Goal: Task Accomplishment & Management: Use online tool/utility

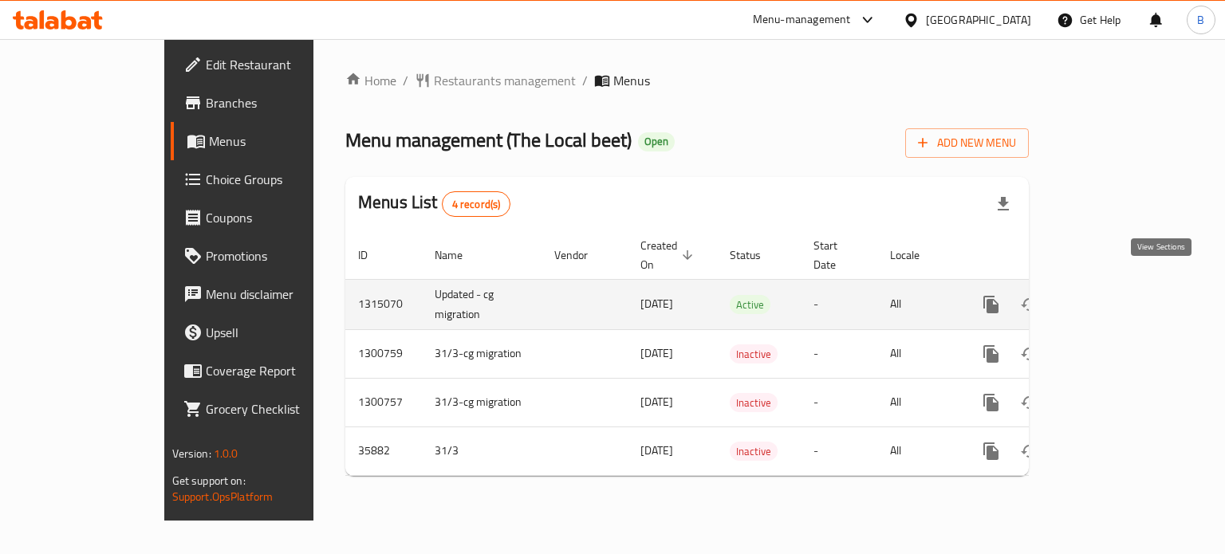
click at [1116, 295] on icon "enhanced table" at bounding box center [1105, 304] width 19 height 19
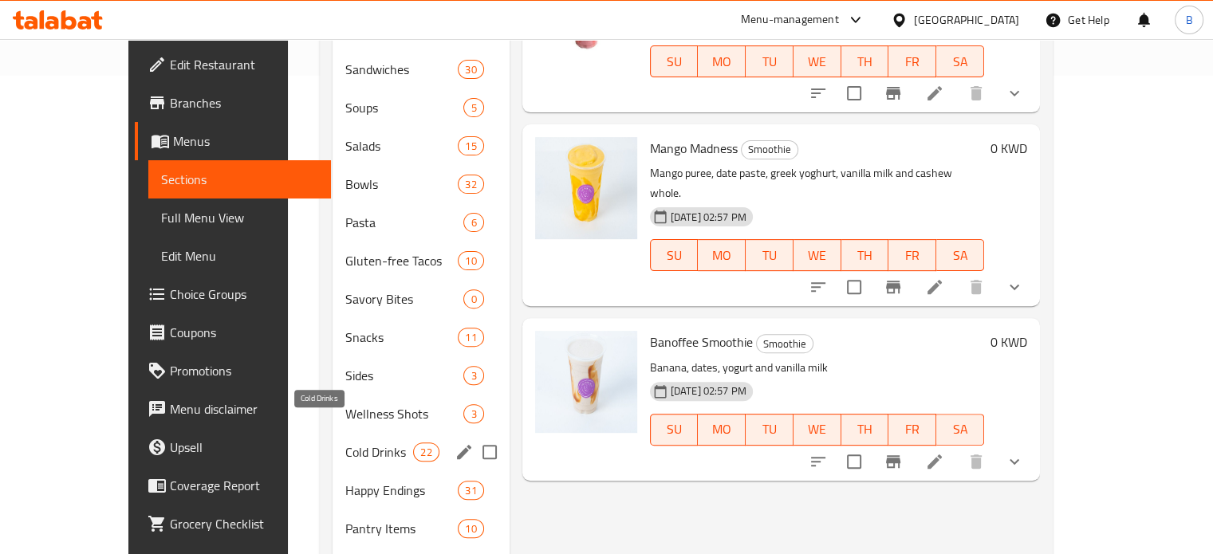
scroll to position [80, 0]
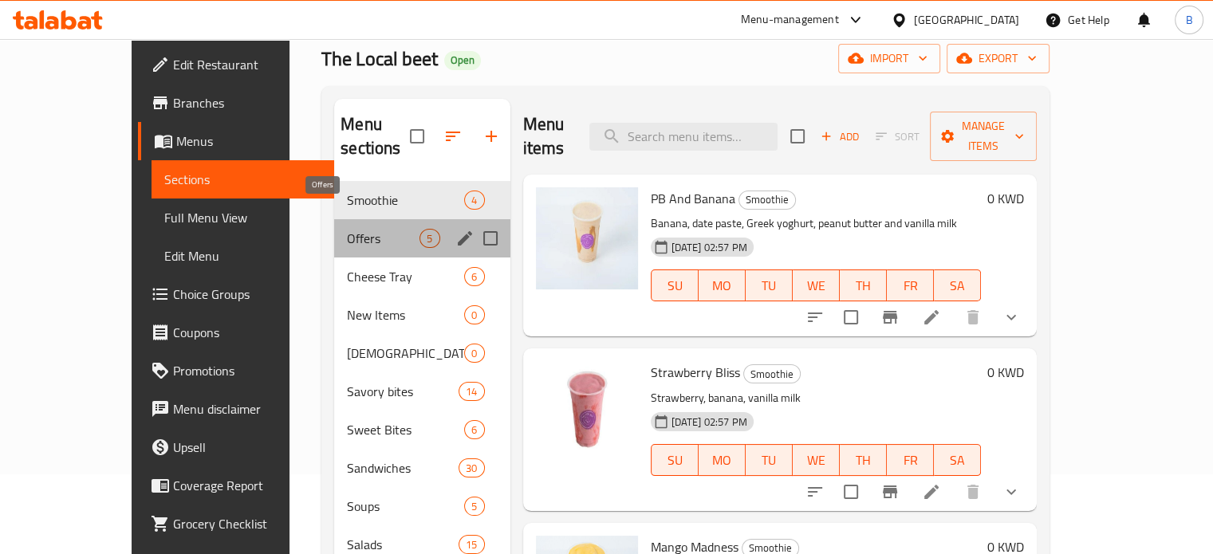
click at [347, 229] on span "Offers" at bounding box center [383, 238] width 73 height 19
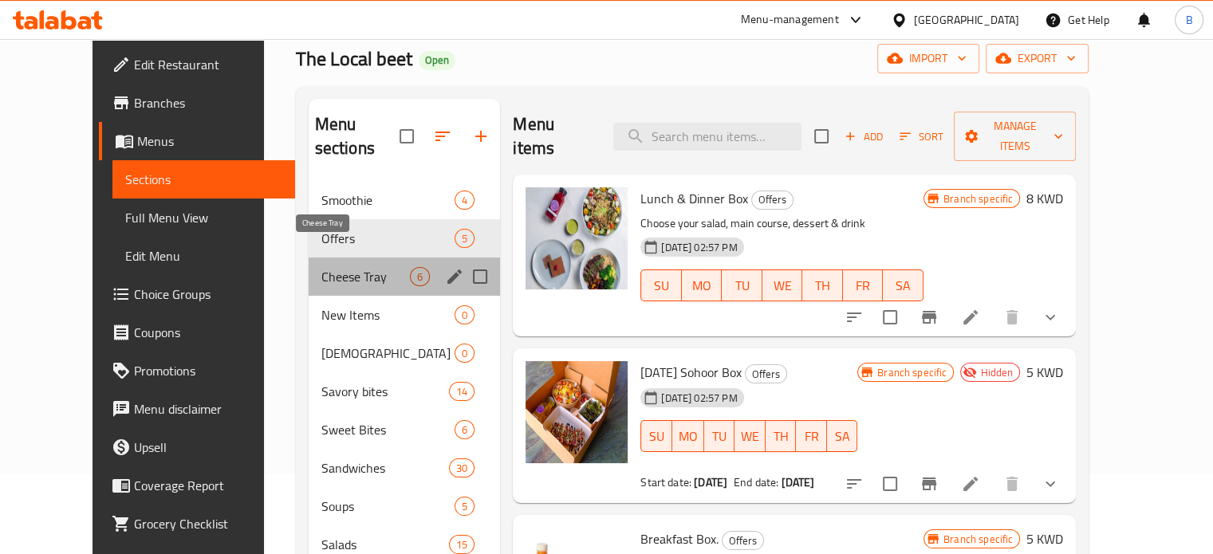
click at [321, 267] on span "Cheese Tray" at bounding box center [365, 276] width 89 height 19
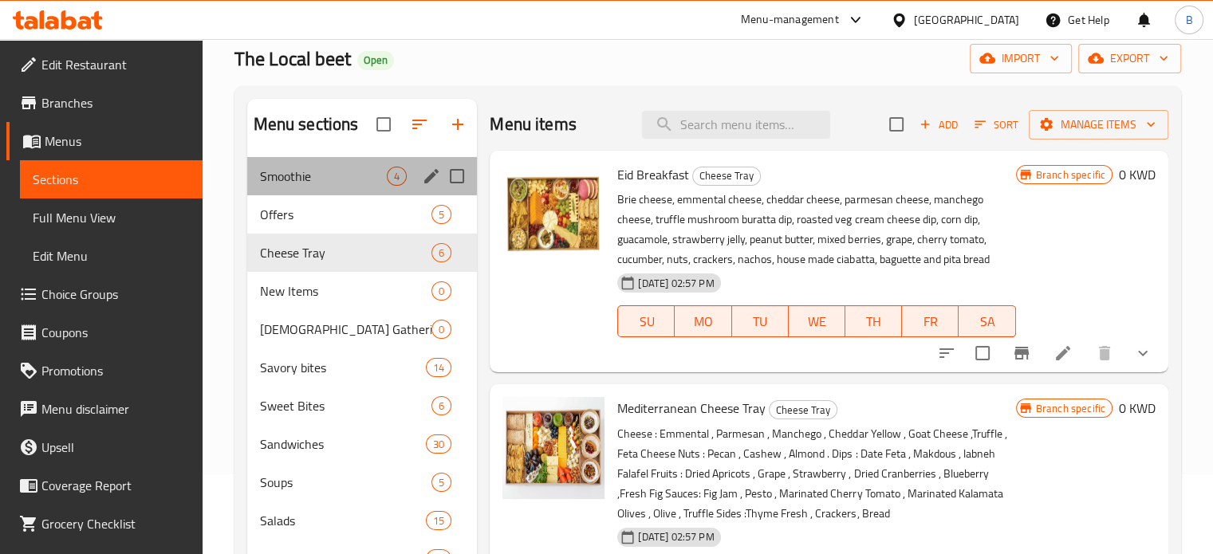
click at [286, 194] on div "Smoothie 4" at bounding box center [362, 176] width 230 height 38
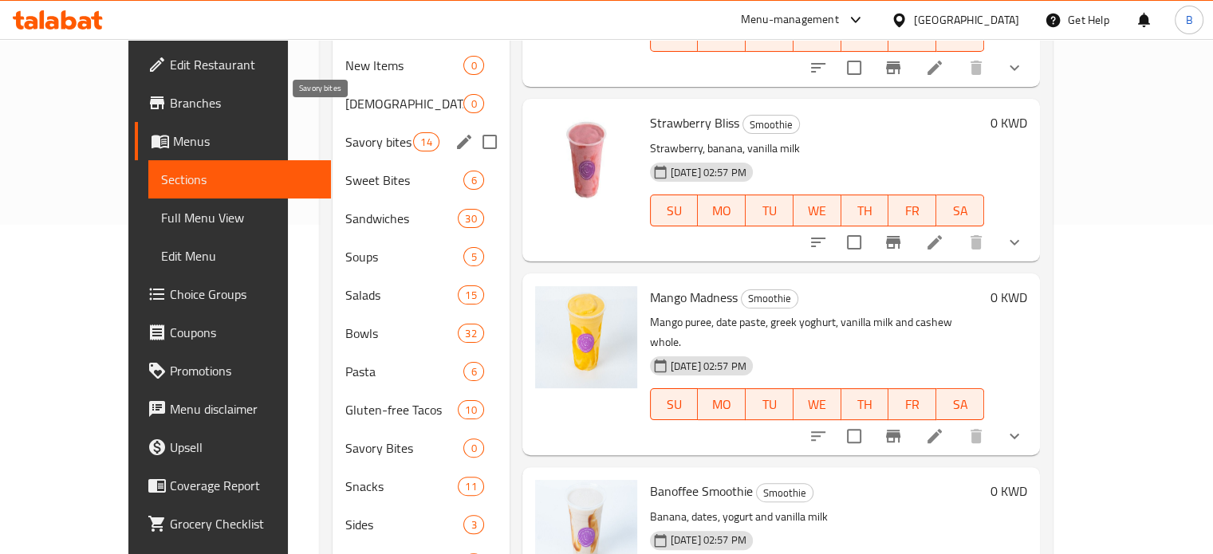
scroll to position [131, 0]
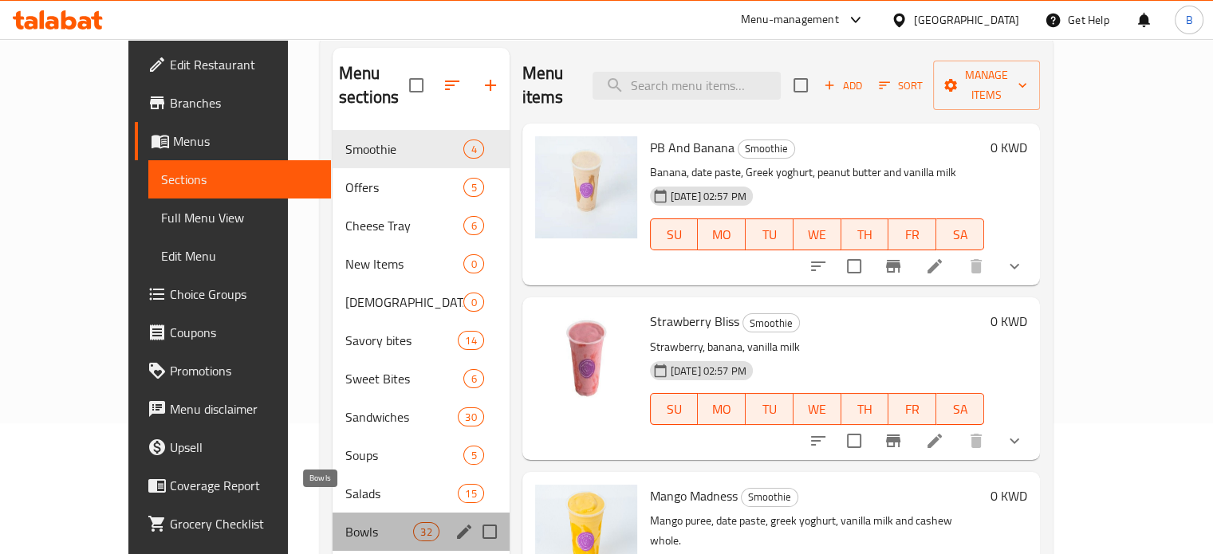
click at [345, 522] on span "Bowls" at bounding box center [379, 531] width 68 height 19
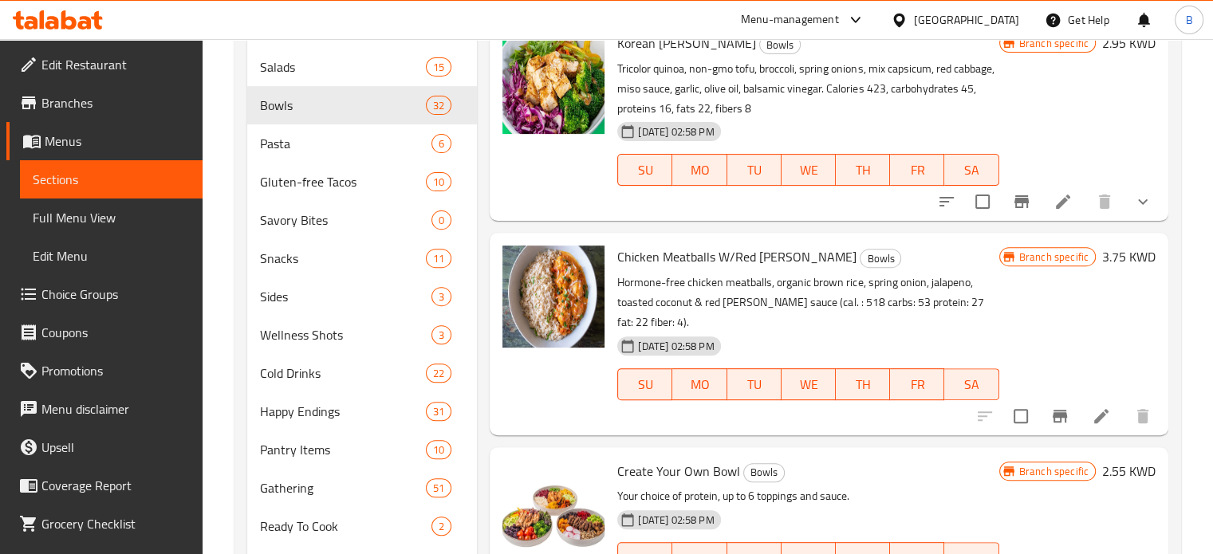
scroll to position [584, 0]
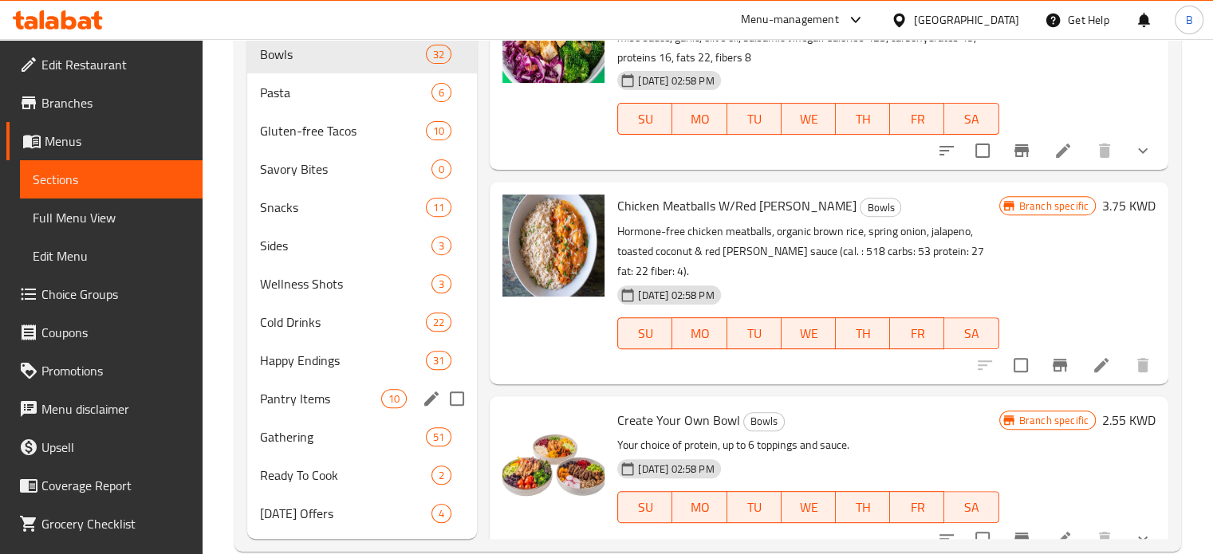
click at [326, 386] on div "Pantry Items 10" at bounding box center [362, 399] width 230 height 38
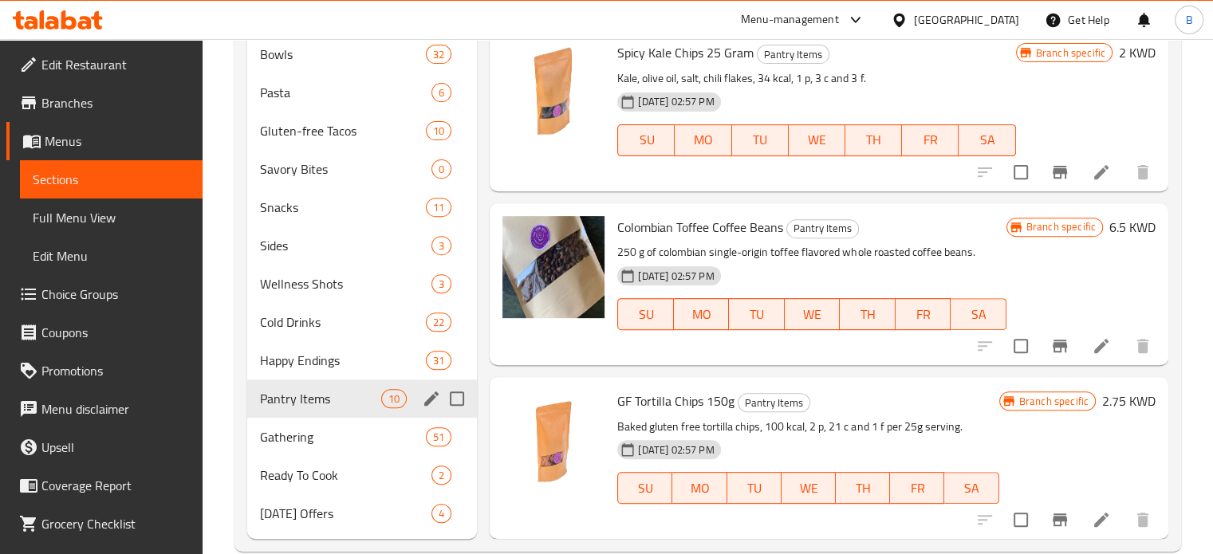
scroll to position [957, 0]
click at [321, 449] on div "Gathering 51" at bounding box center [362, 437] width 230 height 38
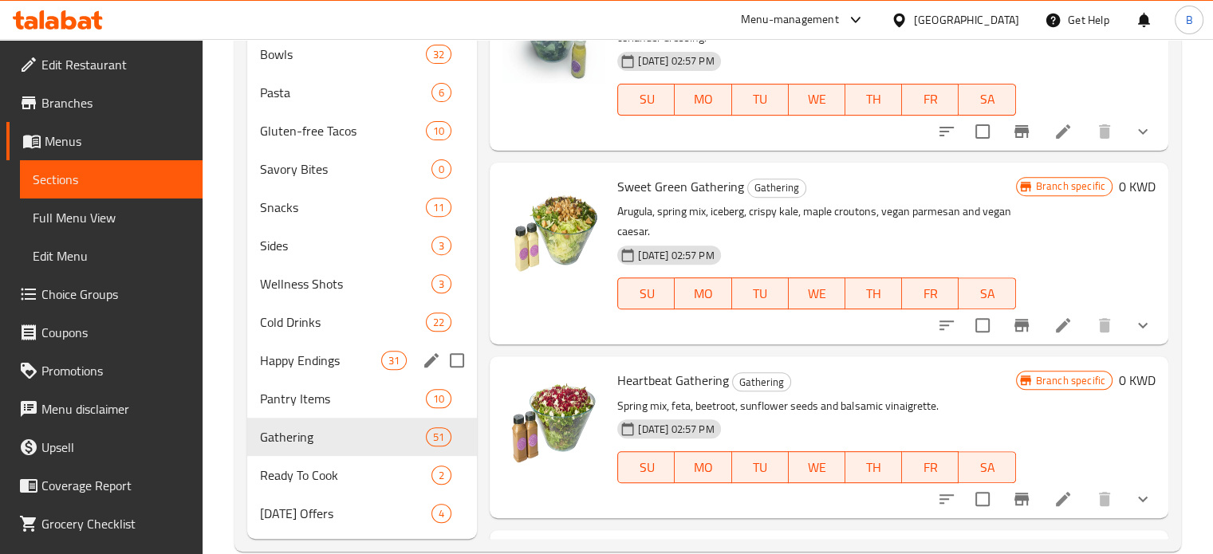
click at [351, 372] on div "Happy Endings 31" at bounding box center [362, 360] width 230 height 38
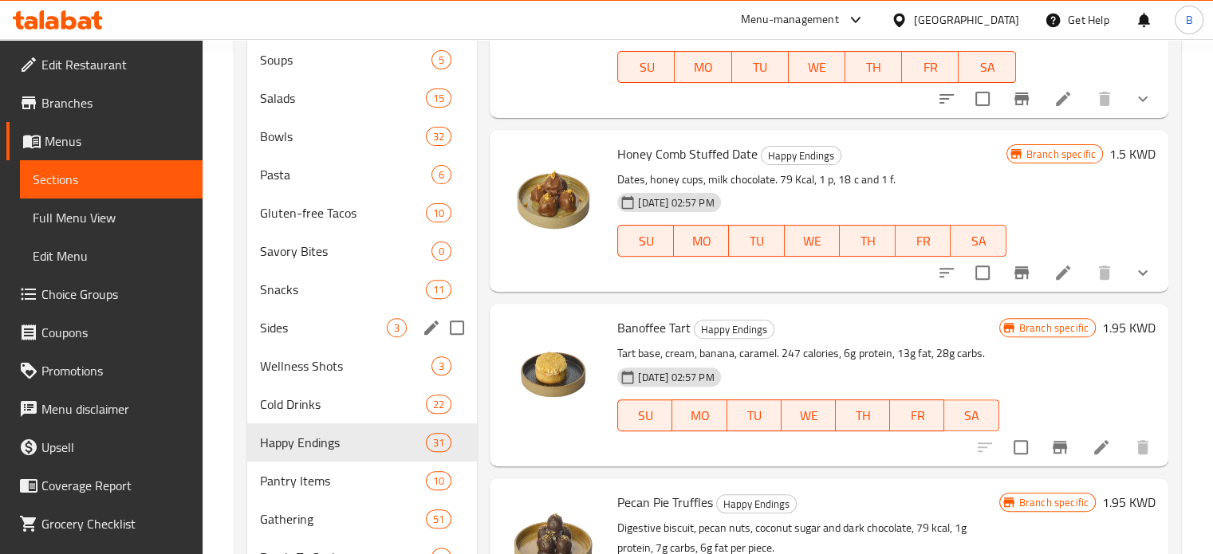
scroll to position [470, 0]
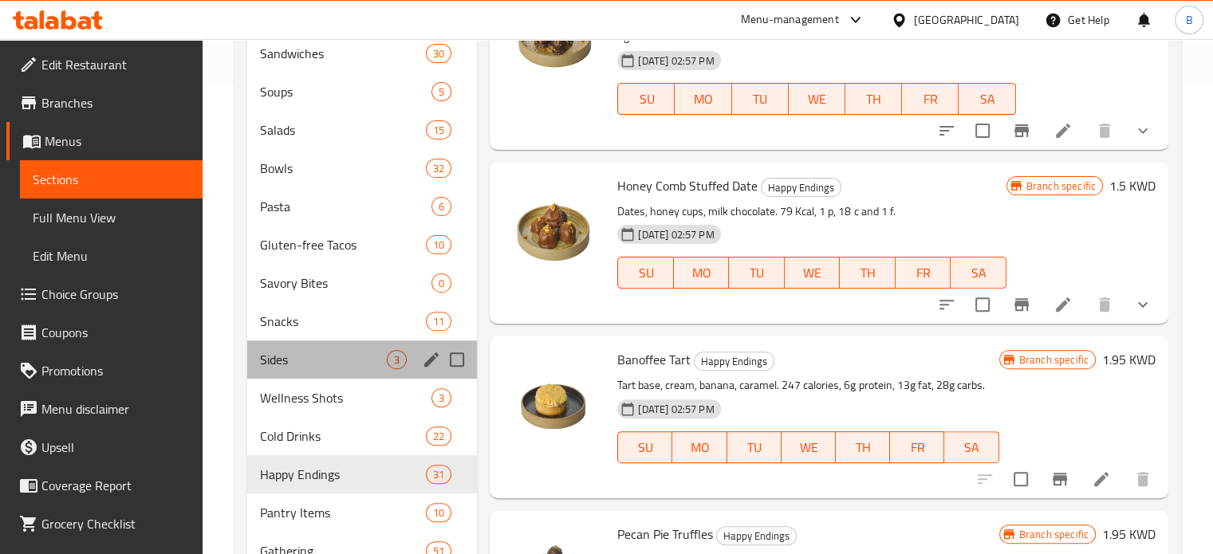
click at [351, 372] on div "Sides 3" at bounding box center [362, 359] width 230 height 38
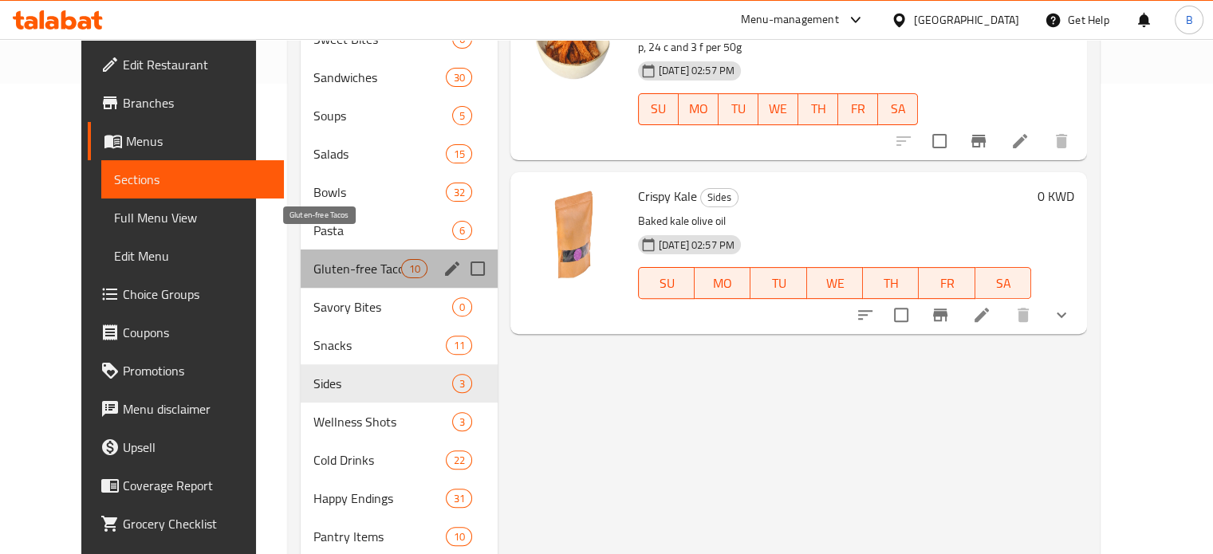
click at [333, 259] on span "Gluten-free Tacos" at bounding box center [357, 268] width 88 height 19
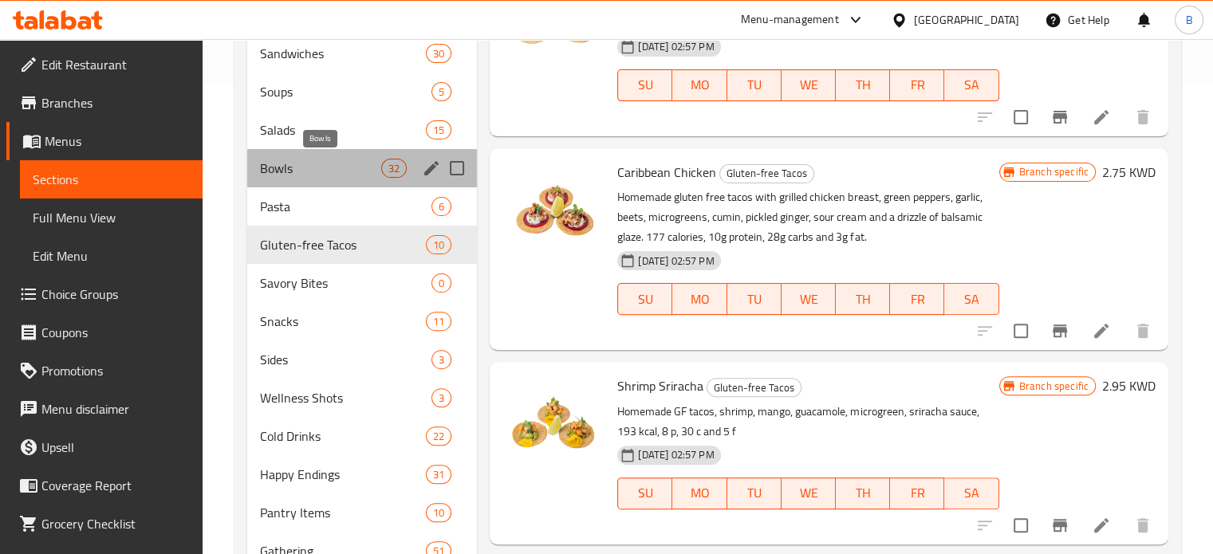
click at [316, 163] on span "Bowls" at bounding box center [321, 168] width 122 height 19
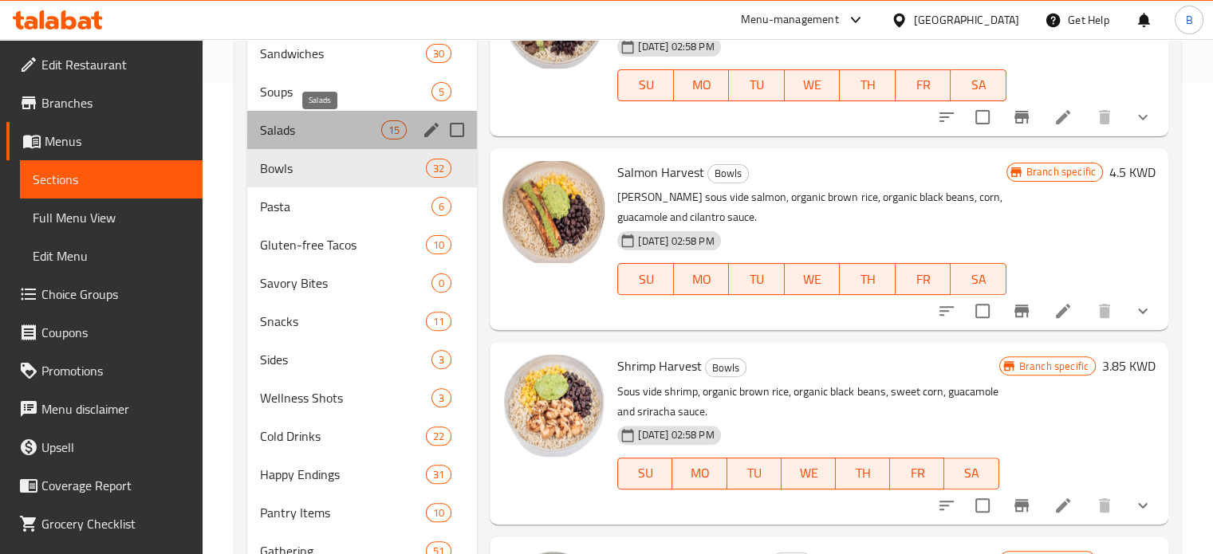
click at [306, 129] on span "Salads" at bounding box center [321, 129] width 122 height 19
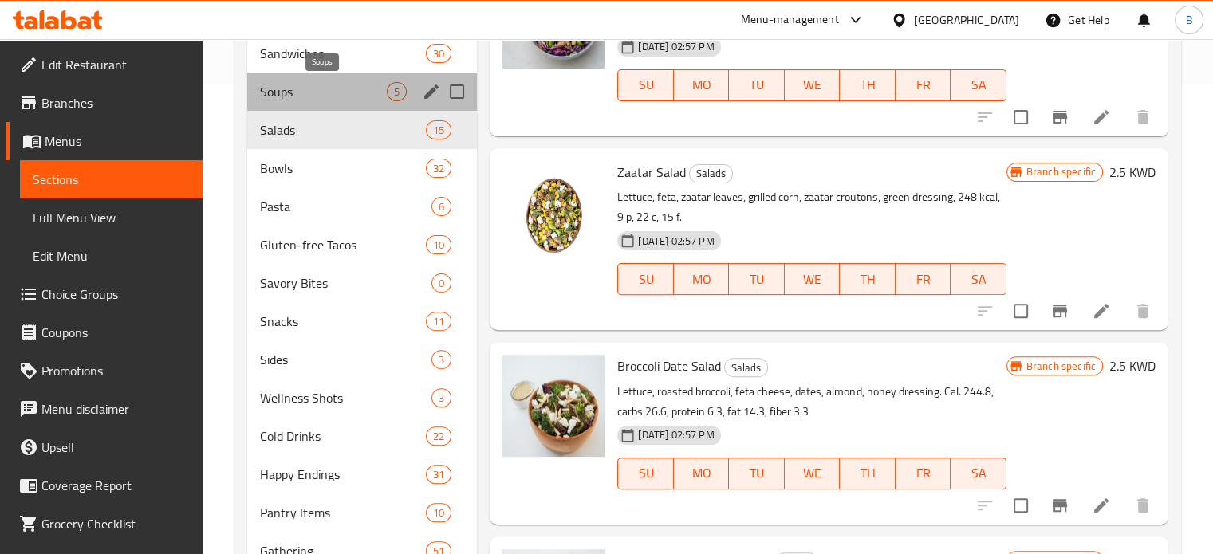
click at [310, 90] on span "Soups" at bounding box center [324, 91] width 128 height 19
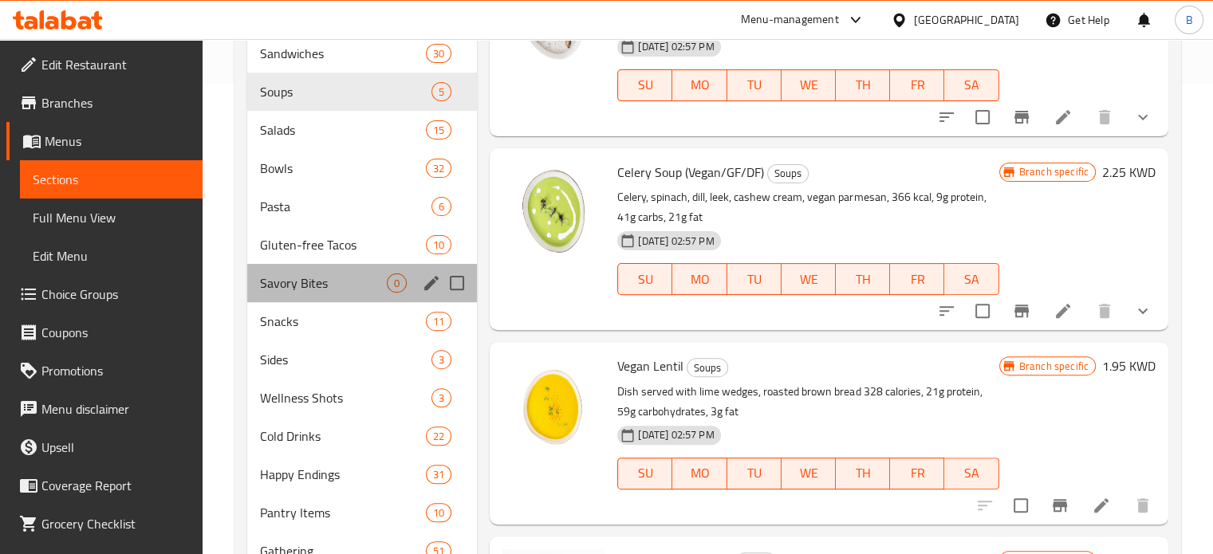
click at [292, 269] on div "Savory Bites 0" at bounding box center [362, 283] width 230 height 38
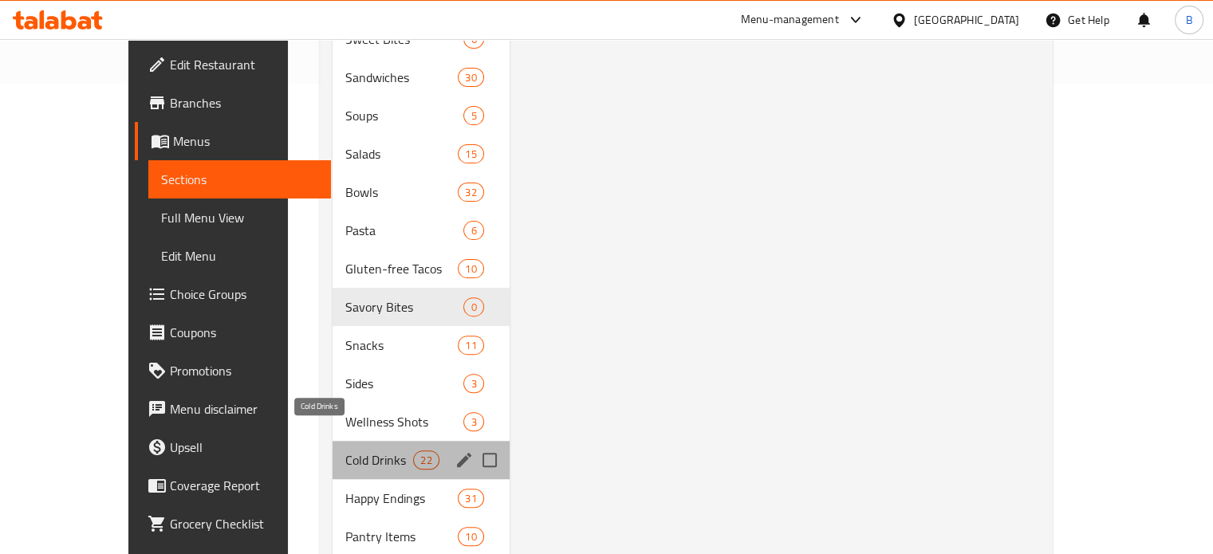
click at [345, 451] on span "Cold Drinks" at bounding box center [379, 460] width 68 height 19
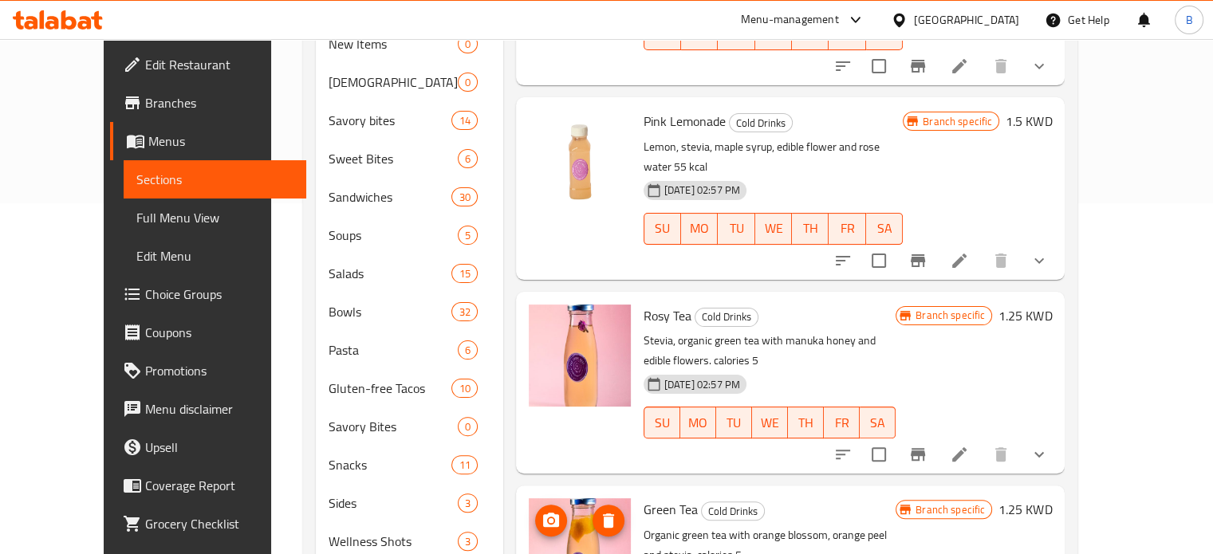
scroll to position [348, 0]
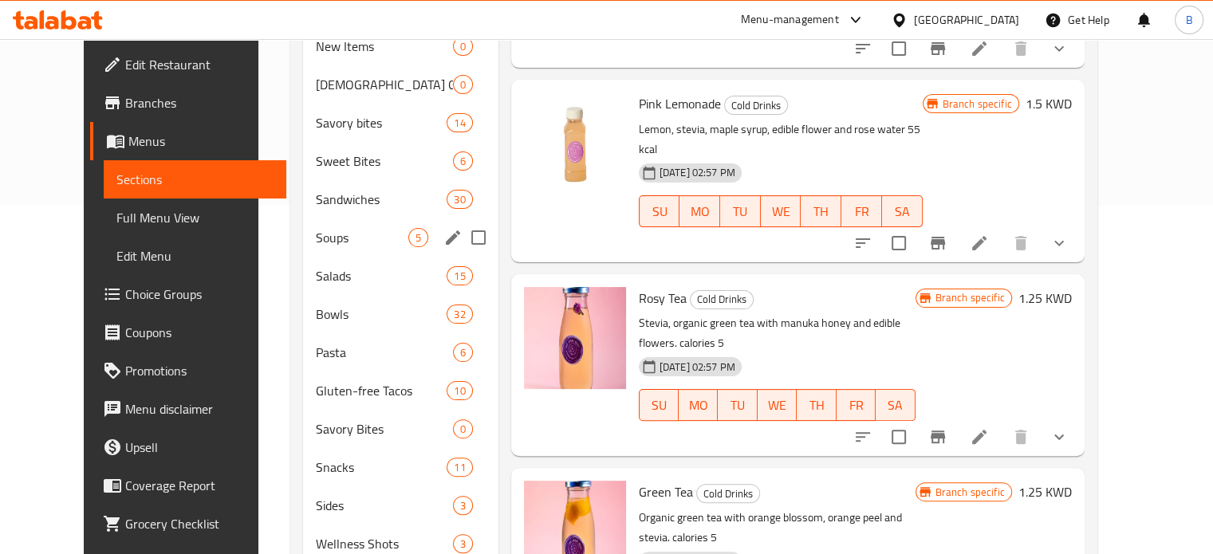
click at [313, 218] on div "Soups 5" at bounding box center [400, 237] width 195 height 38
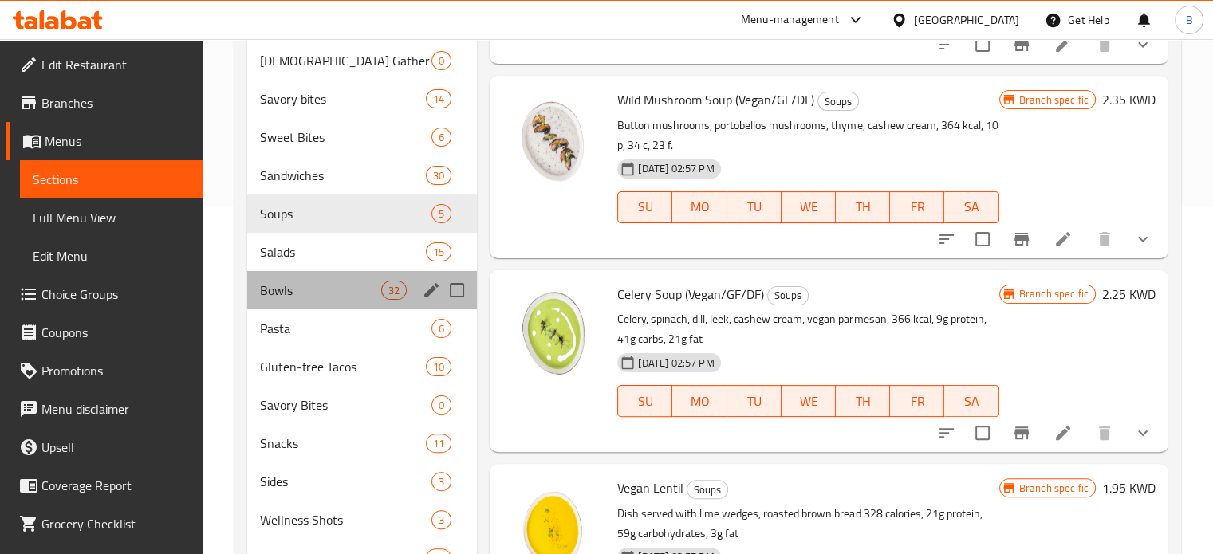
click at [305, 278] on div "Bowls 32" at bounding box center [362, 290] width 230 height 38
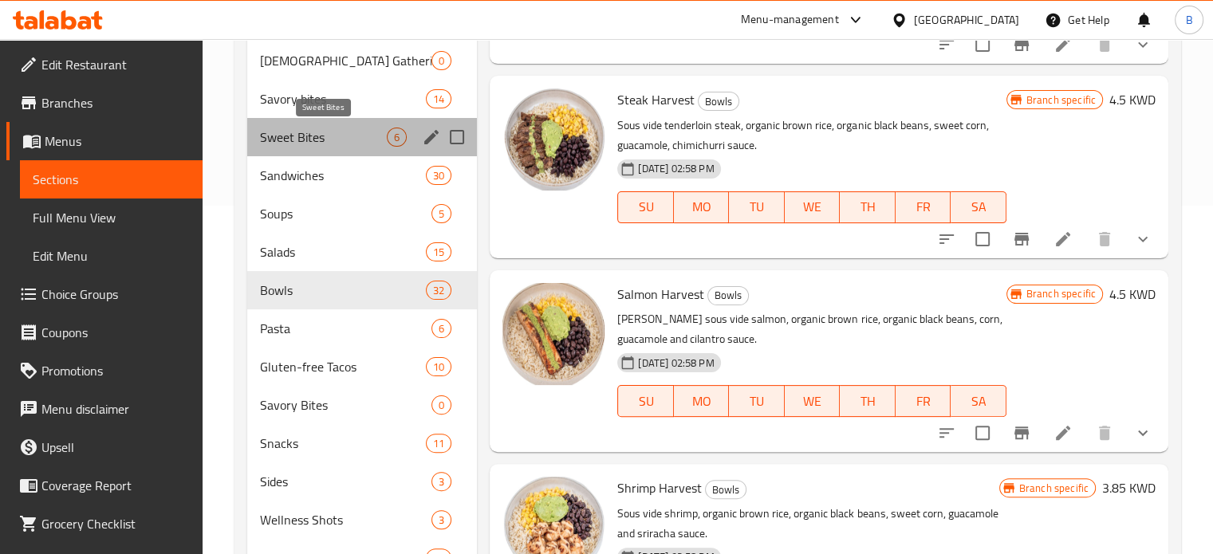
click at [340, 141] on span "Sweet Bites" at bounding box center [324, 137] width 128 height 19
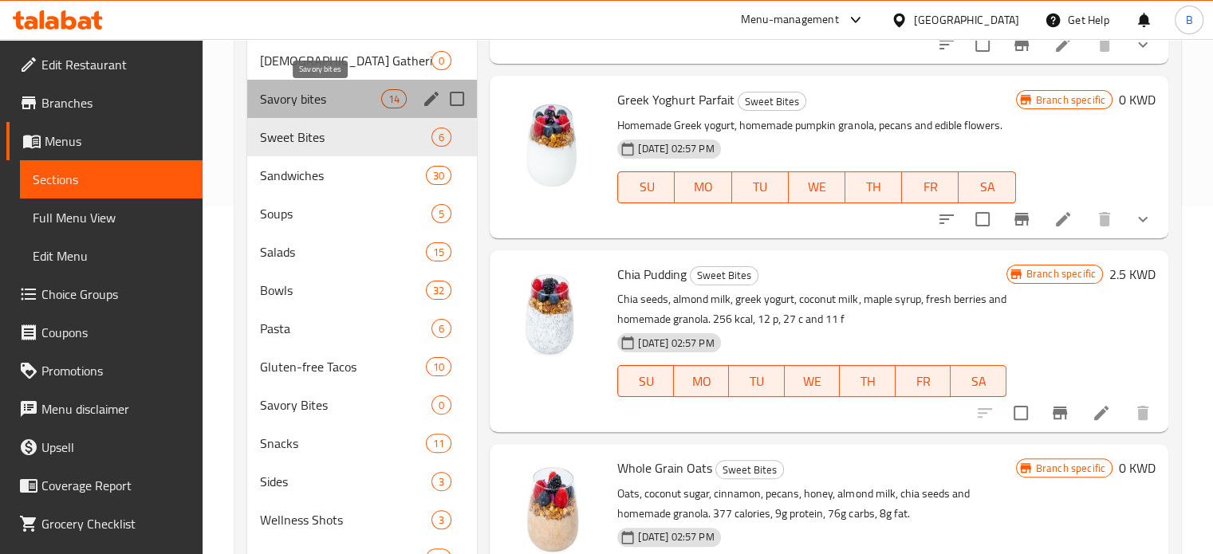
click at [322, 108] on span "Savory bites" at bounding box center [321, 98] width 122 height 19
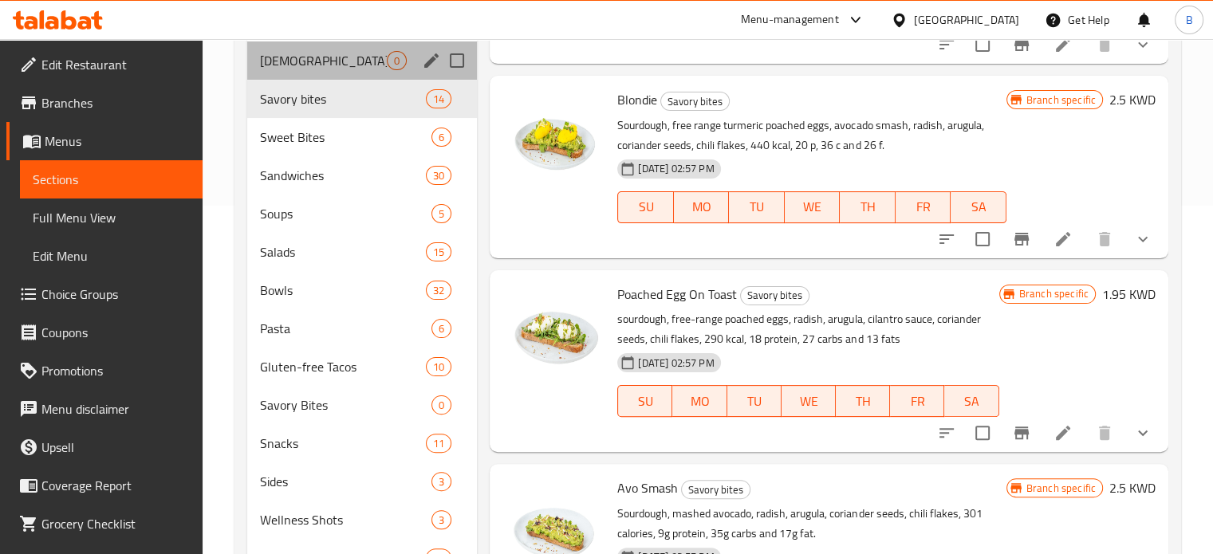
click at [294, 73] on div "[DEMOGRAPHIC_DATA] Gathering 0" at bounding box center [362, 60] width 230 height 38
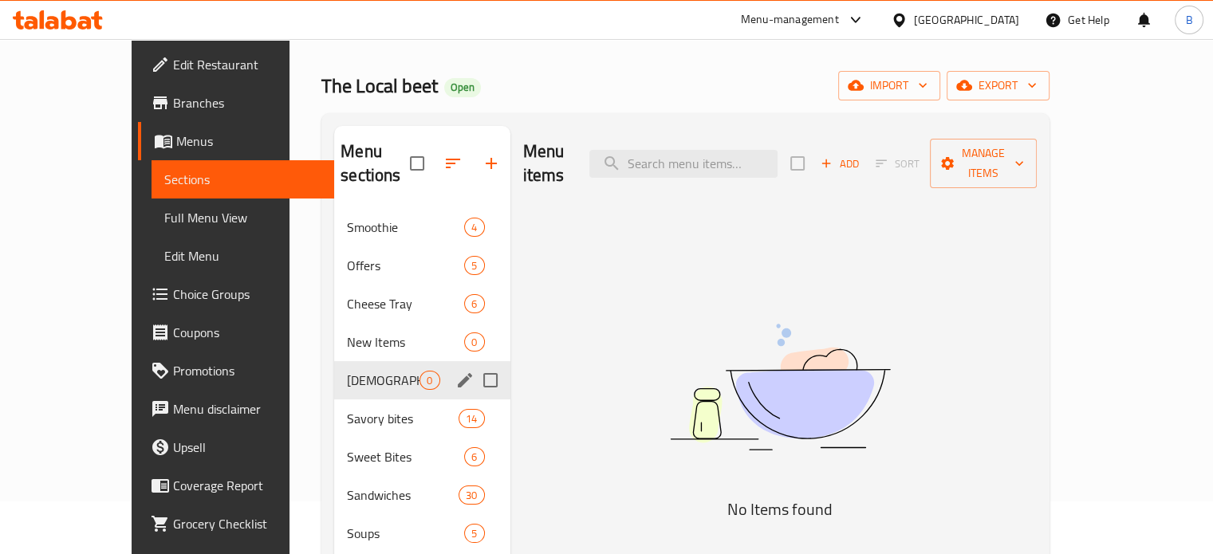
scroll to position [54, 0]
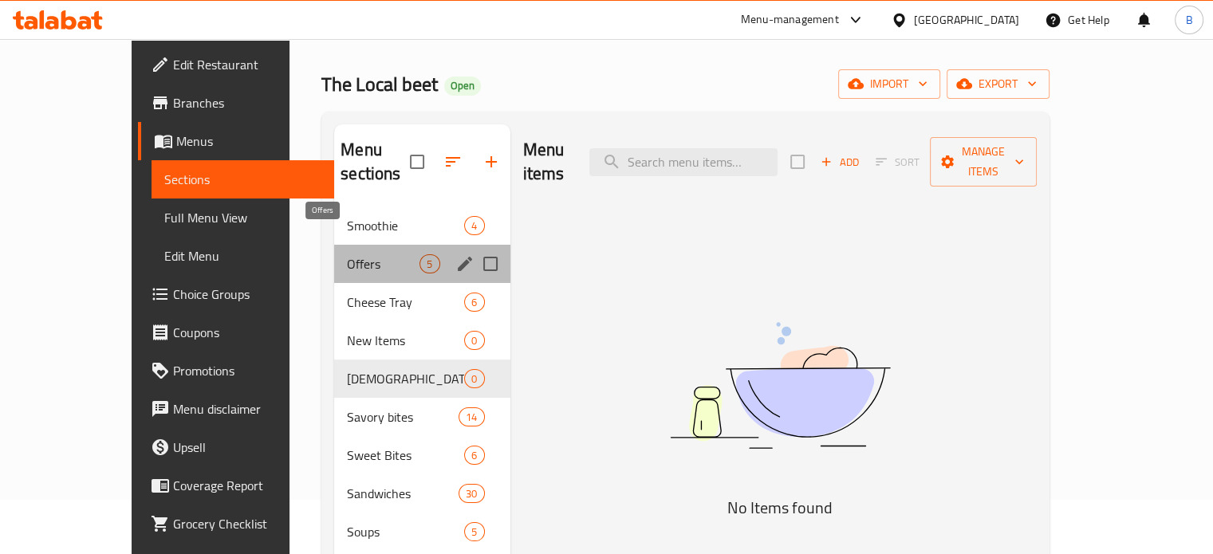
click at [347, 254] on span "Offers" at bounding box center [383, 263] width 73 height 19
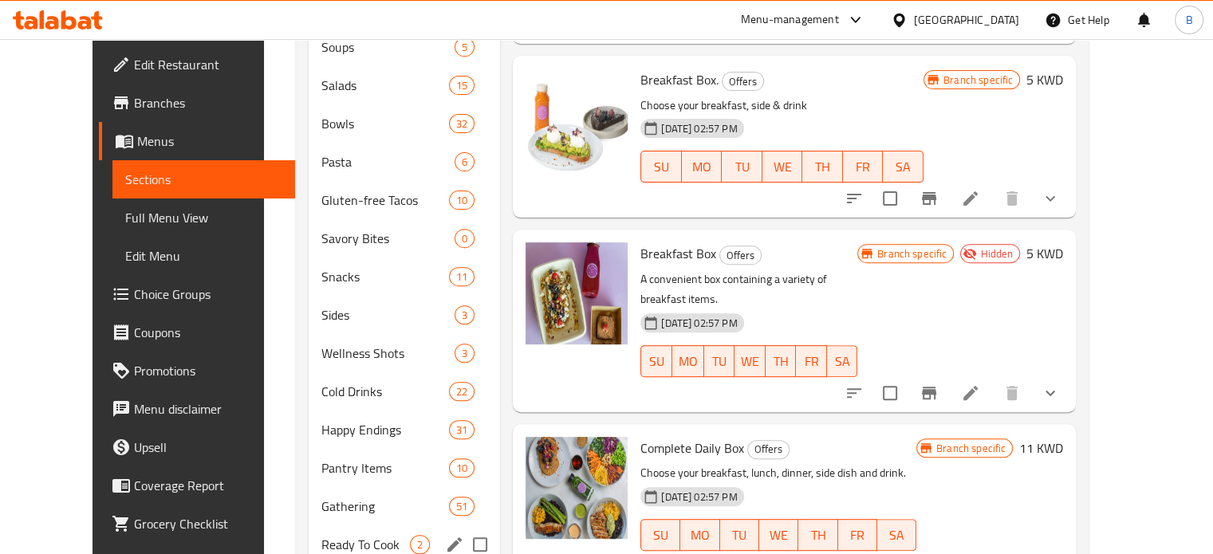
scroll to position [613, 0]
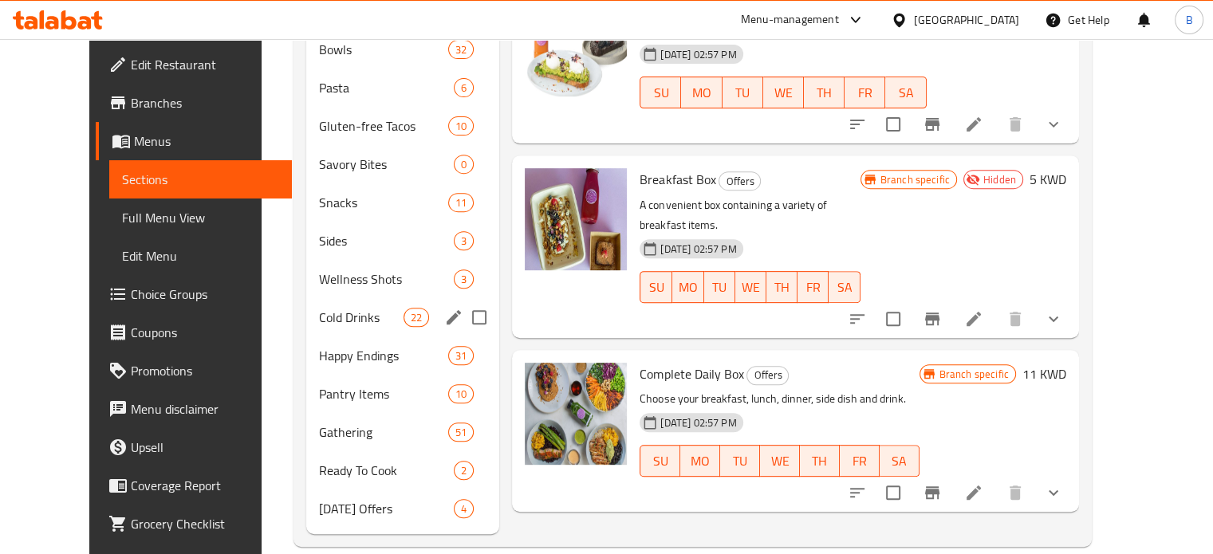
click at [321, 298] on div "Cold Drinks 22" at bounding box center [402, 317] width 193 height 38
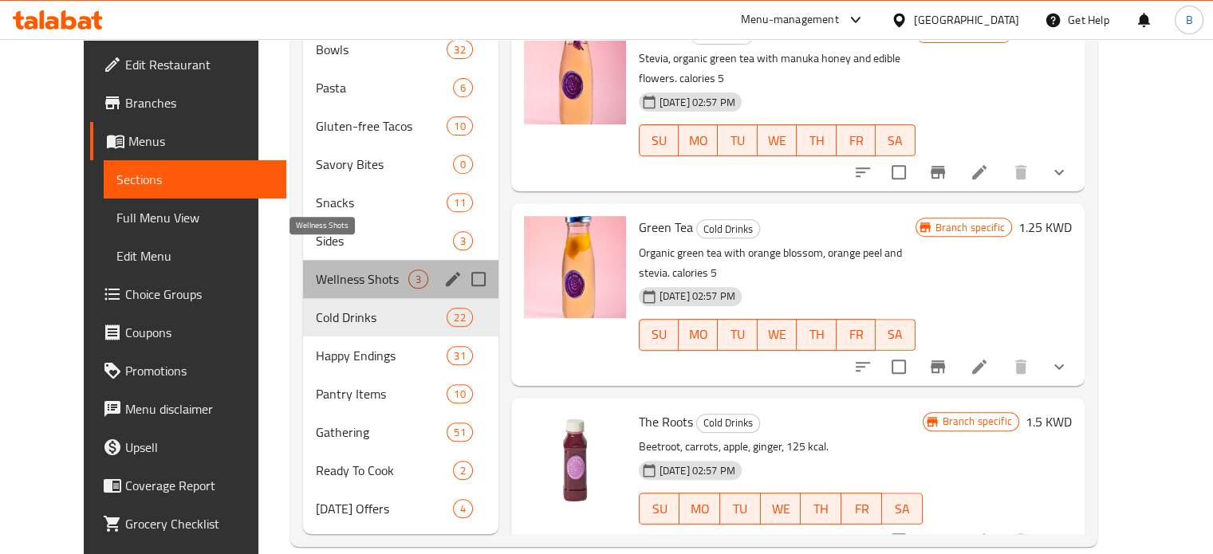
click at [316, 270] on span "Wellness Shots" at bounding box center [362, 279] width 92 height 19
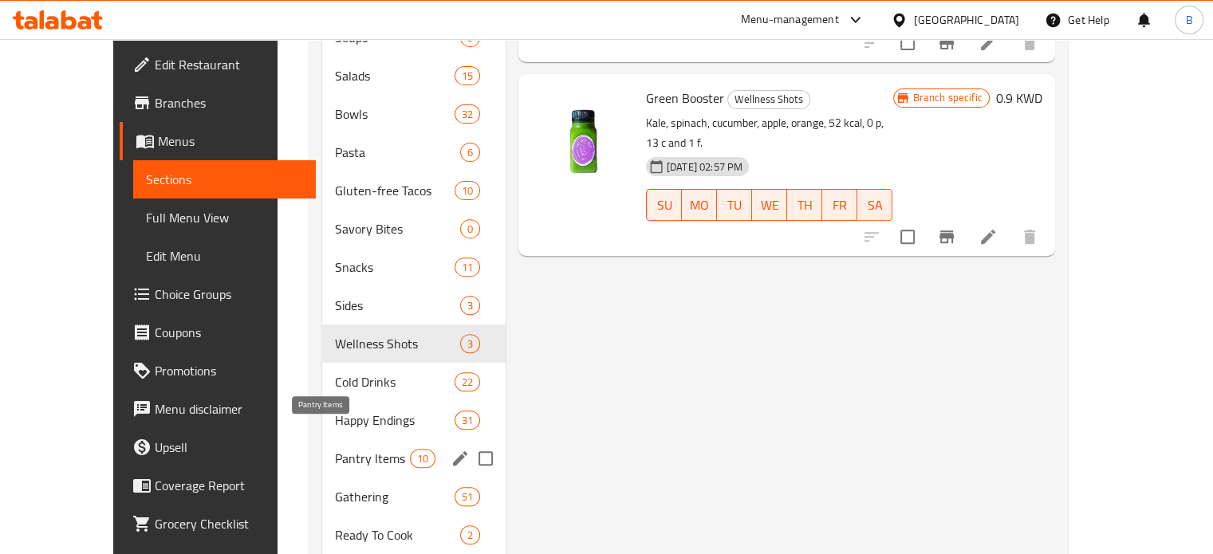
scroll to position [551, 0]
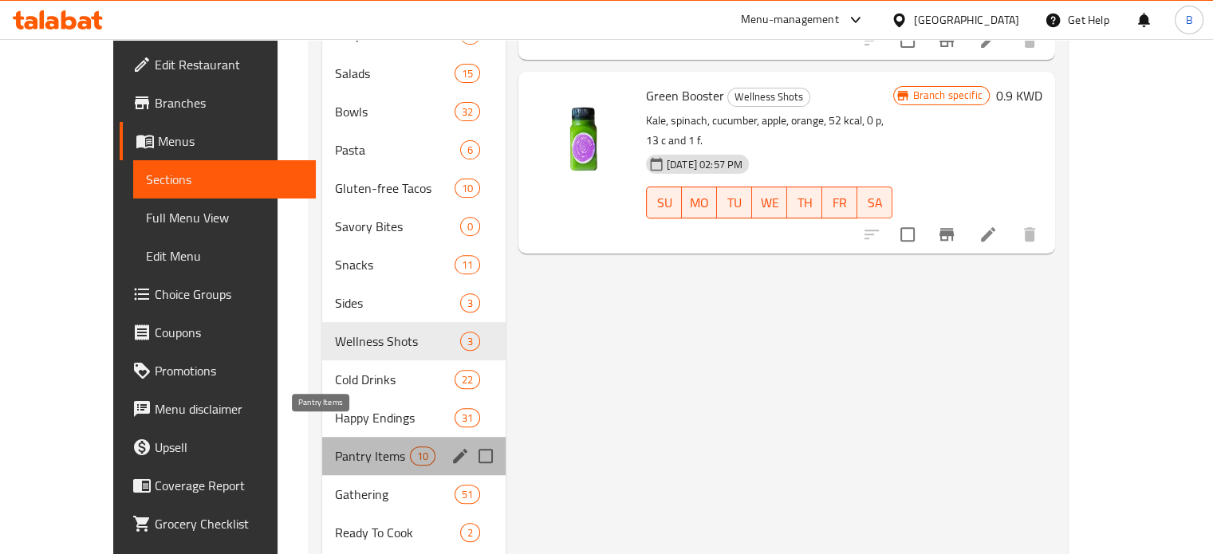
click at [347, 447] on span "Pantry Items" at bounding box center [372, 456] width 74 height 19
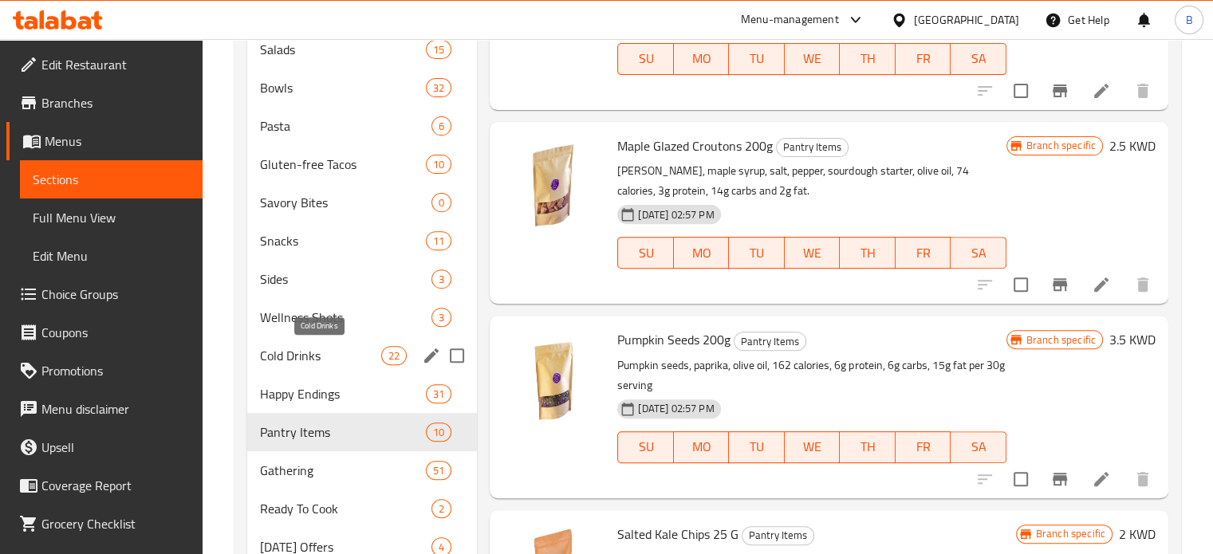
scroll to position [613, 0]
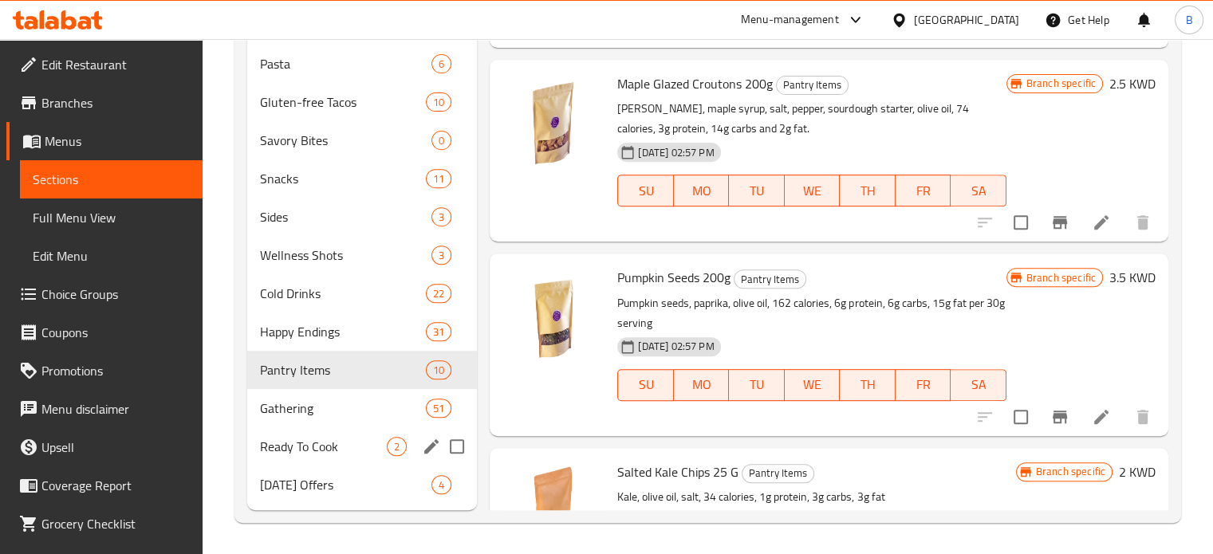
click at [309, 458] on div "Ready To Cook 2" at bounding box center [362, 446] width 230 height 38
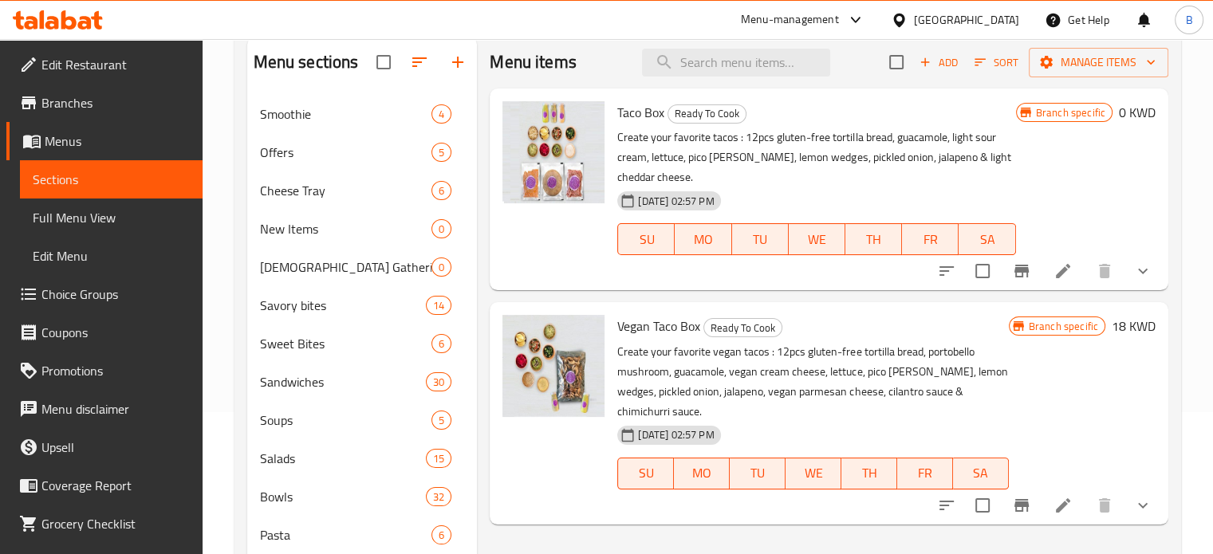
scroll to position [144, 0]
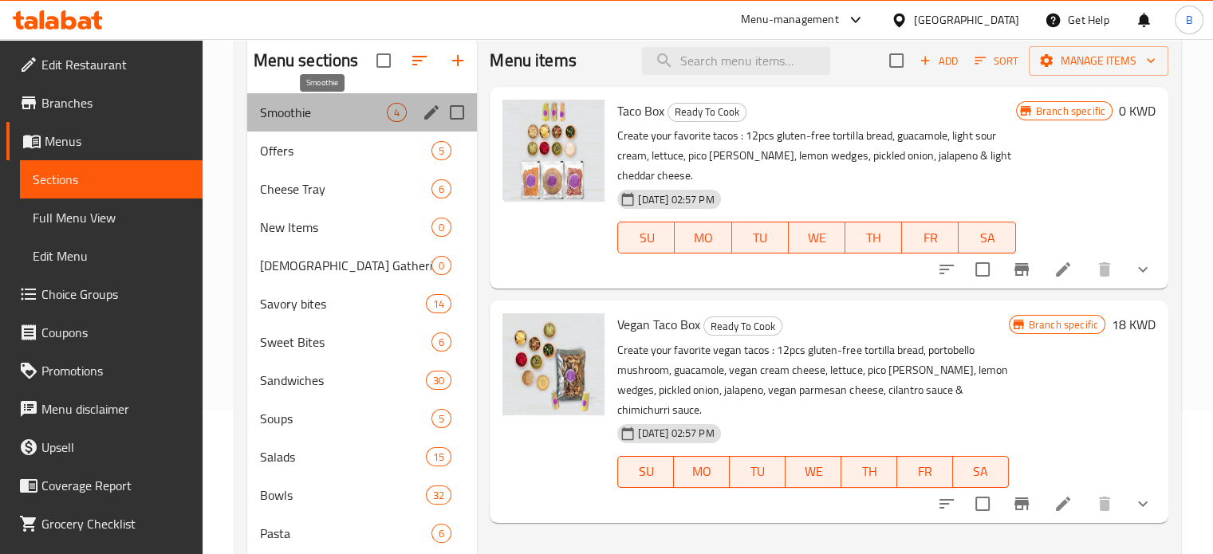
click at [277, 120] on span "Smoothie" at bounding box center [324, 112] width 128 height 19
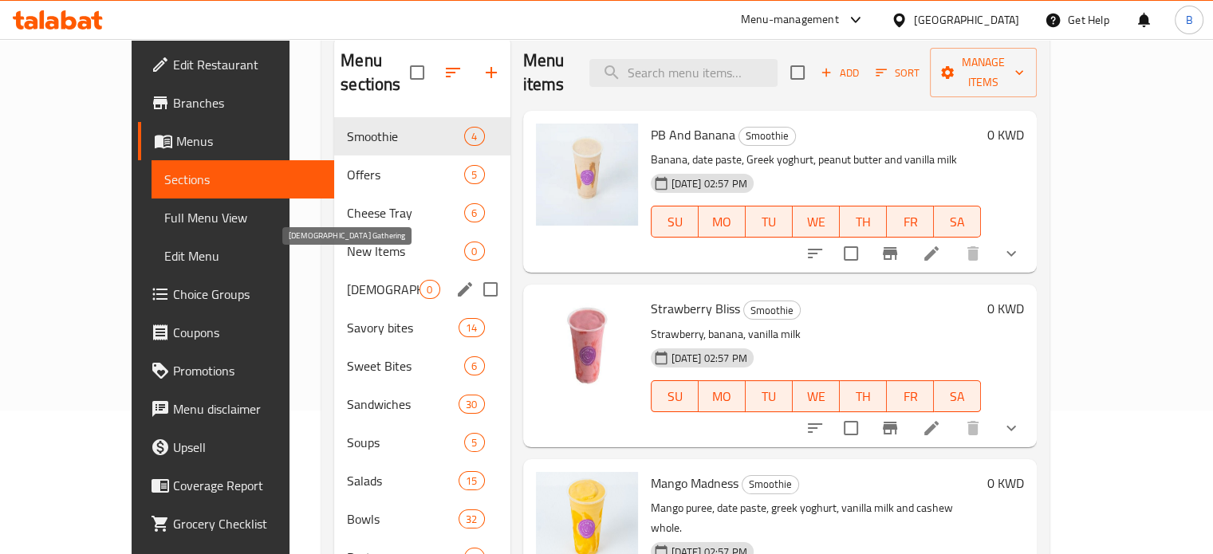
scroll to position [292, 0]
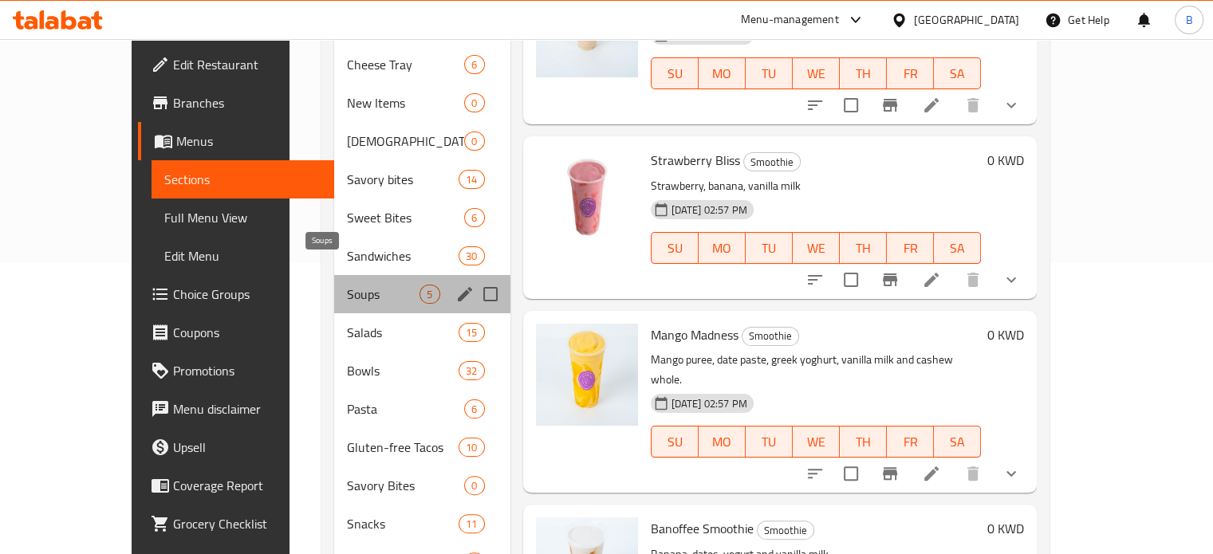
click at [347, 285] on span "Soups" at bounding box center [383, 294] width 73 height 19
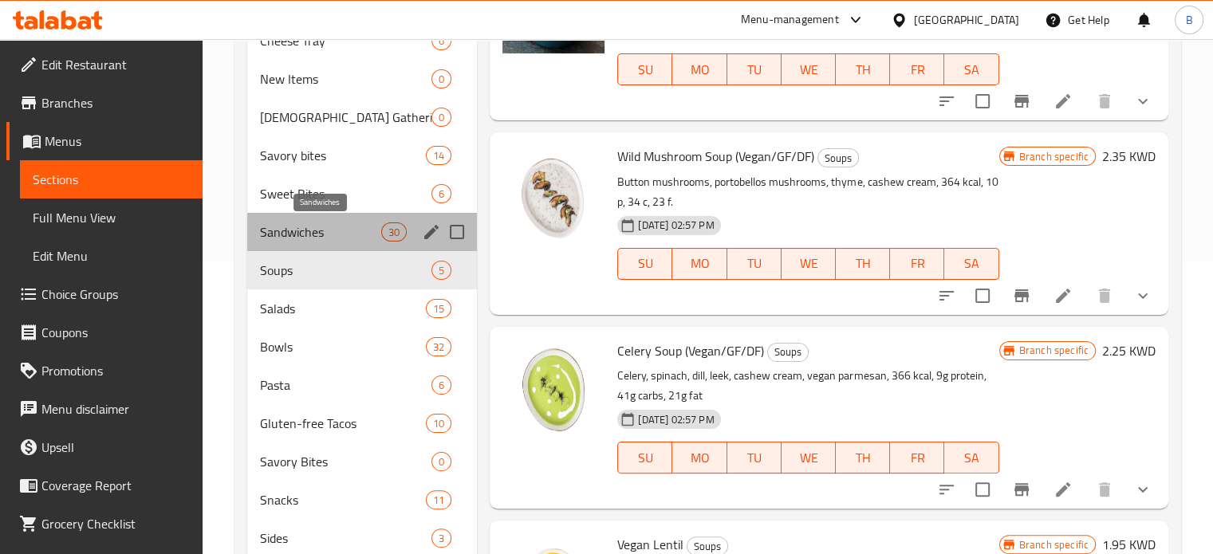
click at [293, 226] on span "Sandwiches" at bounding box center [321, 231] width 122 height 19
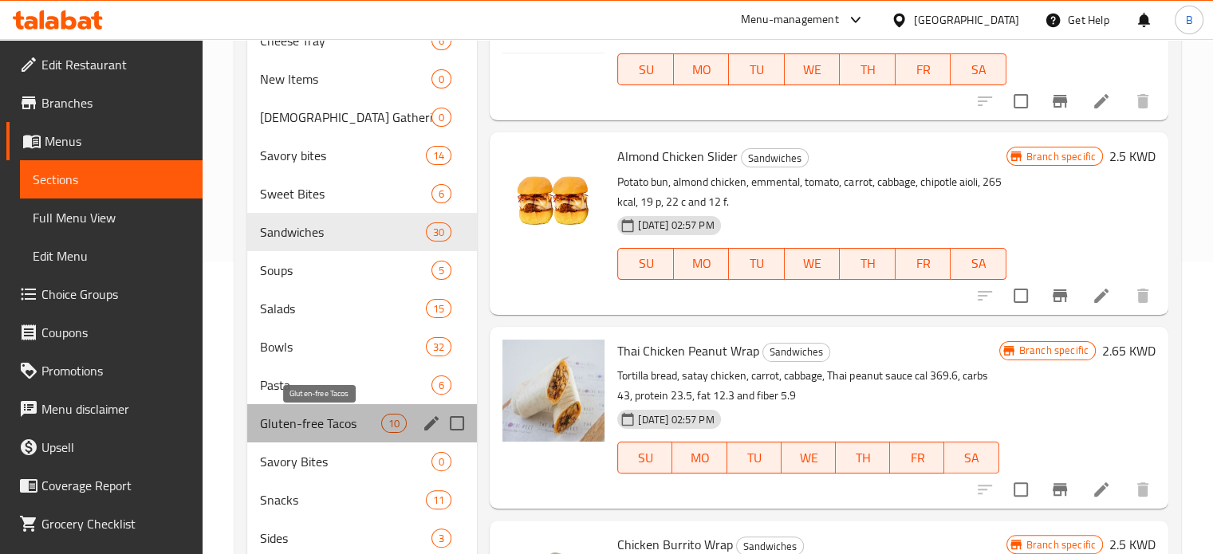
click at [325, 421] on span "Gluten-free Tacos" at bounding box center [321, 423] width 122 height 19
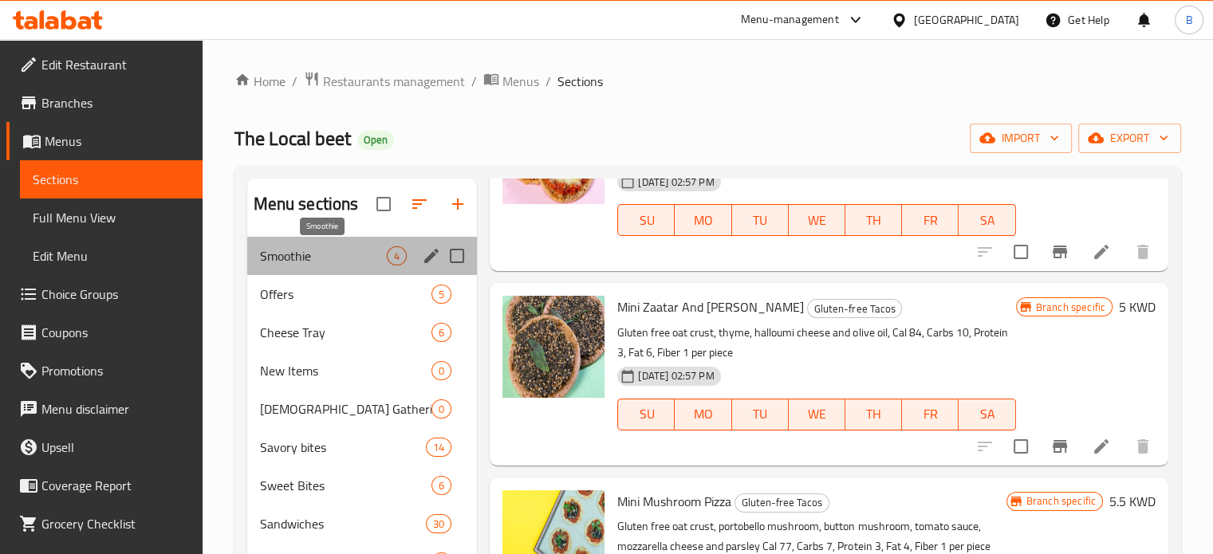
click at [364, 258] on span "Smoothie" at bounding box center [324, 255] width 128 height 19
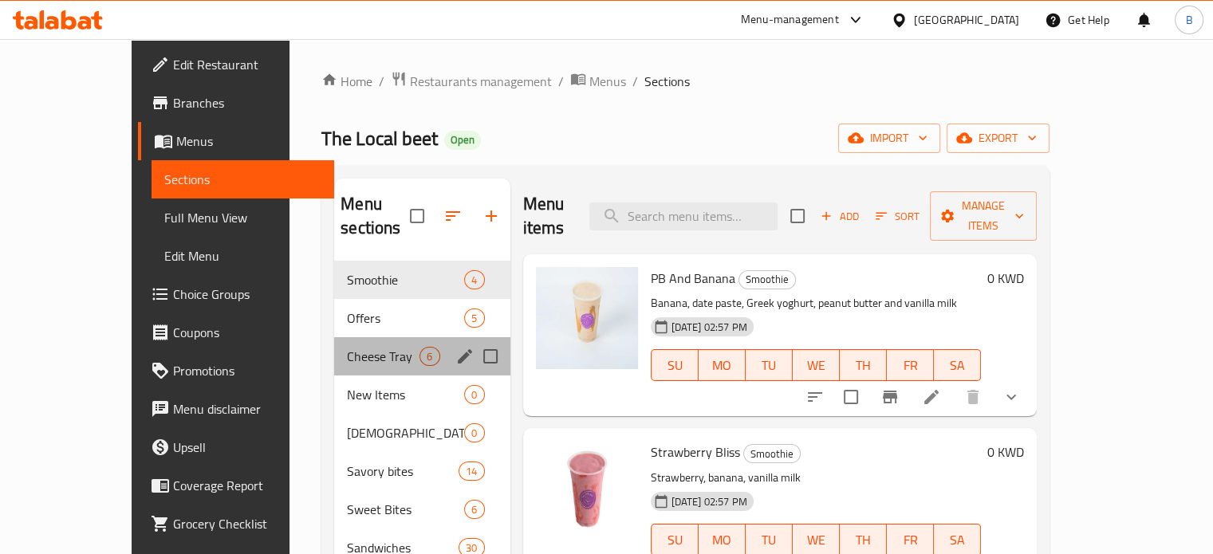
click at [360, 337] on div "Cheese Tray 6" at bounding box center [421, 356] width 175 height 38
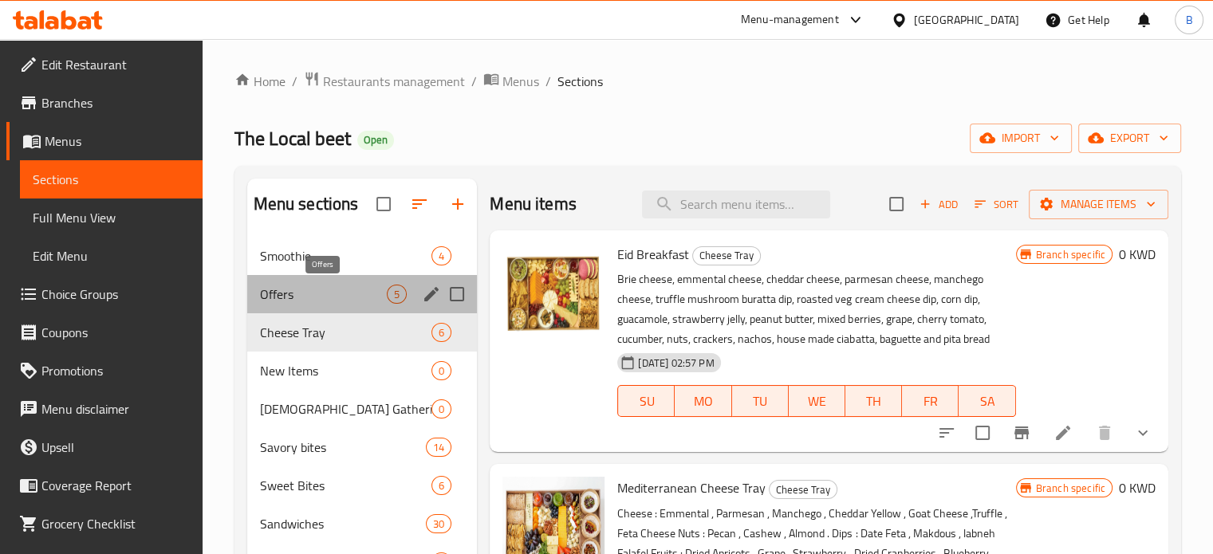
click at [340, 289] on span "Offers" at bounding box center [324, 294] width 128 height 19
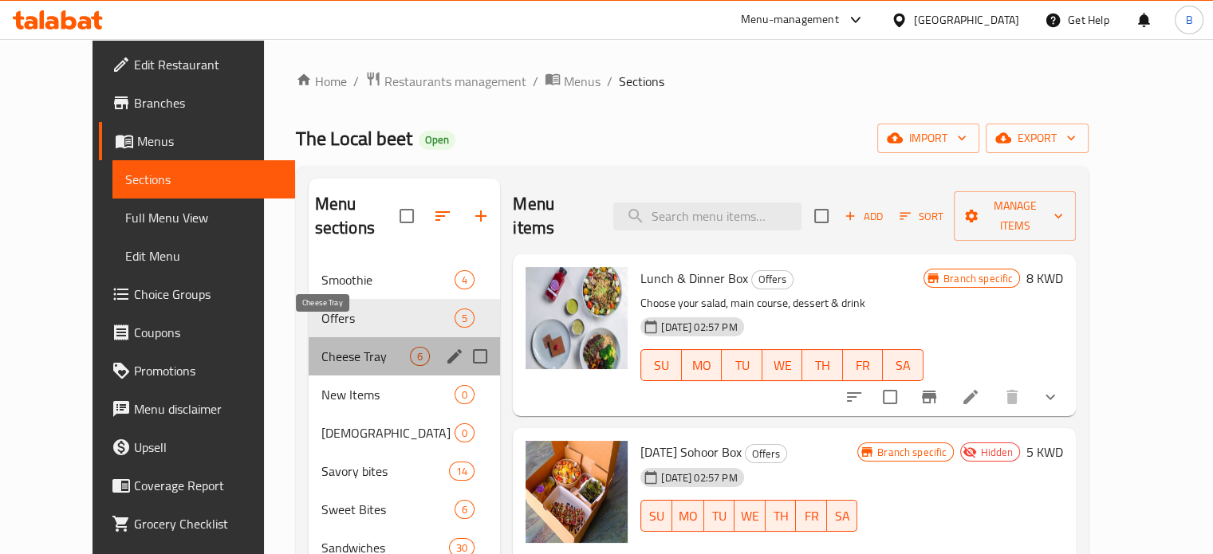
click at [341, 347] on span "Cheese Tray" at bounding box center [365, 356] width 89 height 19
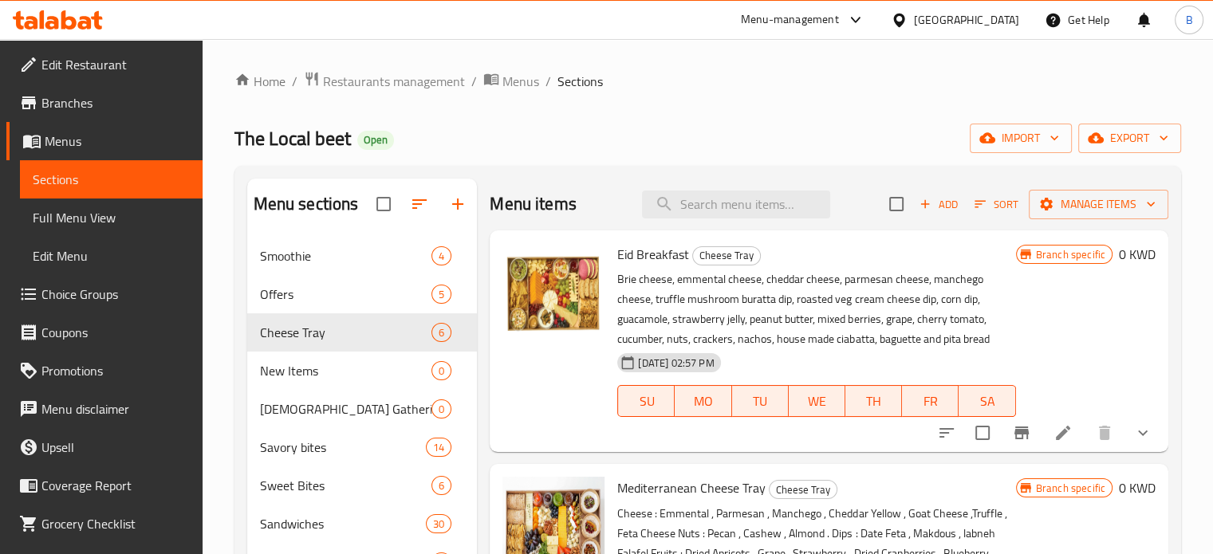
click at [532, 214] on h2 "Menu items" at bounding box center [533, 204] width 87 height 24
drag, startPoint x: 532, startPoint y: 214, endPoint x: 458, endPoint y: 208, distance: 74.4
drag, startPoint x: 575, startPoint y: 216, endPoint x: 494, endPoint y: 205, distance: 81.3
click at [494, 205] on div "Menu items Add Sort Manage items" at bounding box center [829, 205] width 679 height 52
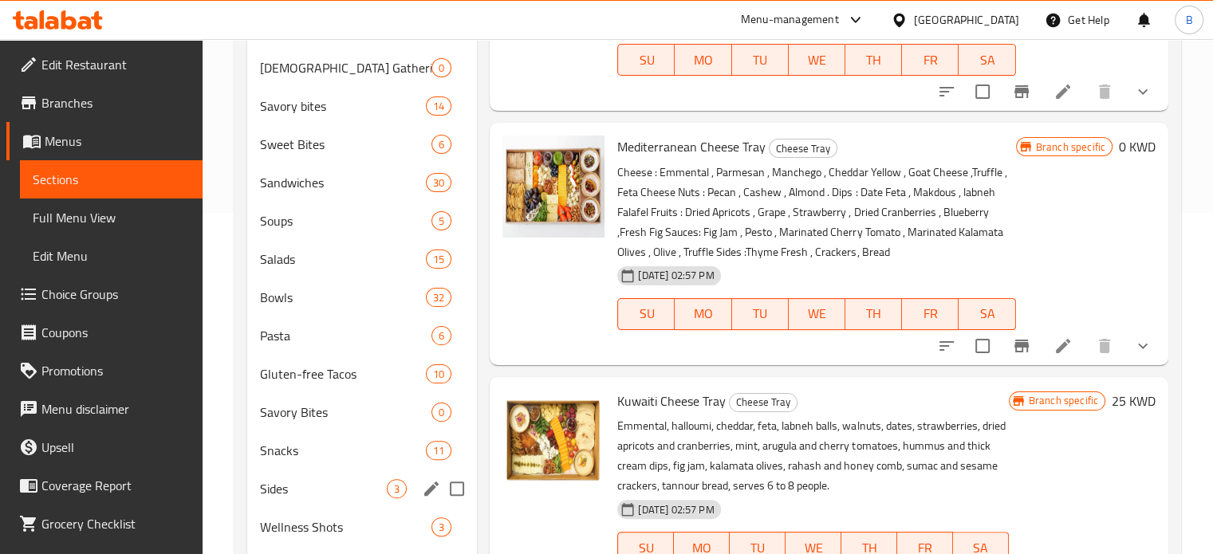
scroll to position [411, 0]
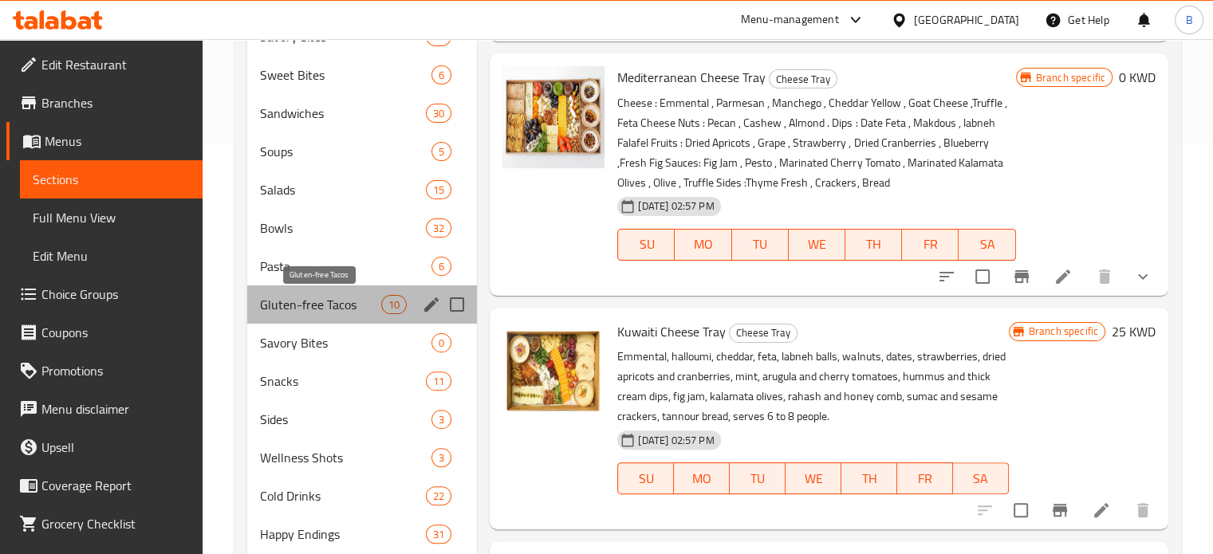
click at [331, 310] on span "Gluten-free Tacos" at bounding box center [321, 304] width 122 height 19
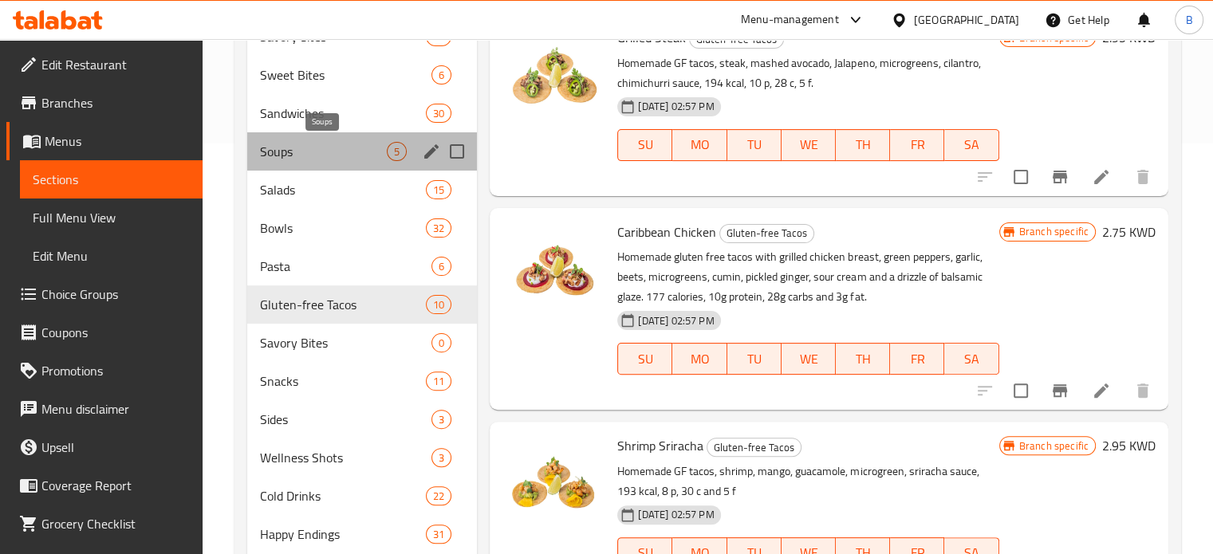
click at [295, 152] on span "Soups" at bounding box center [324, 151] width 128 height 19
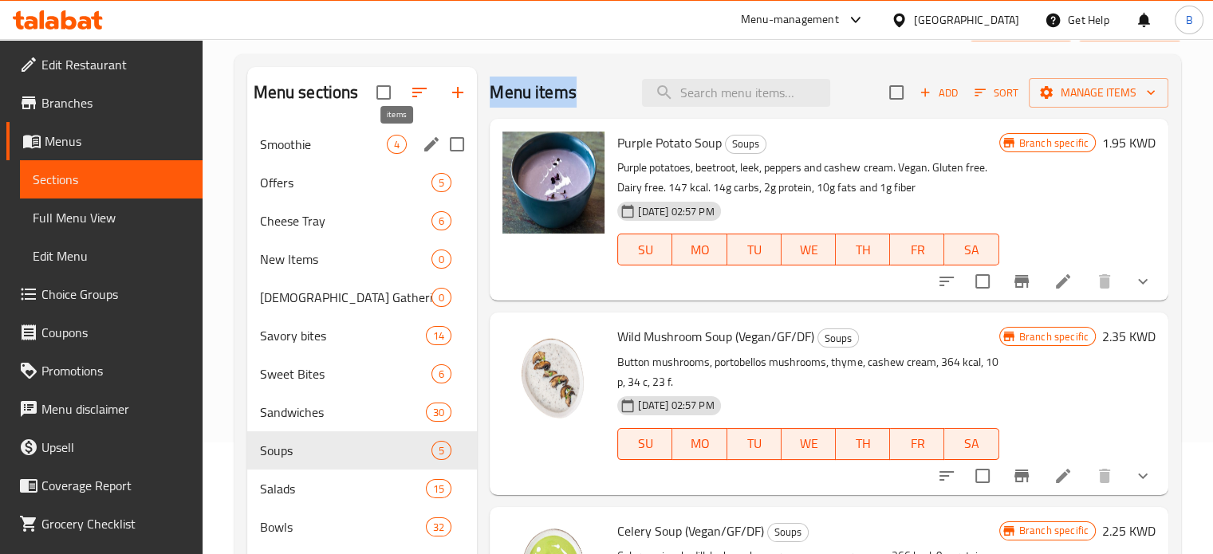
scroll to position [112, 0]
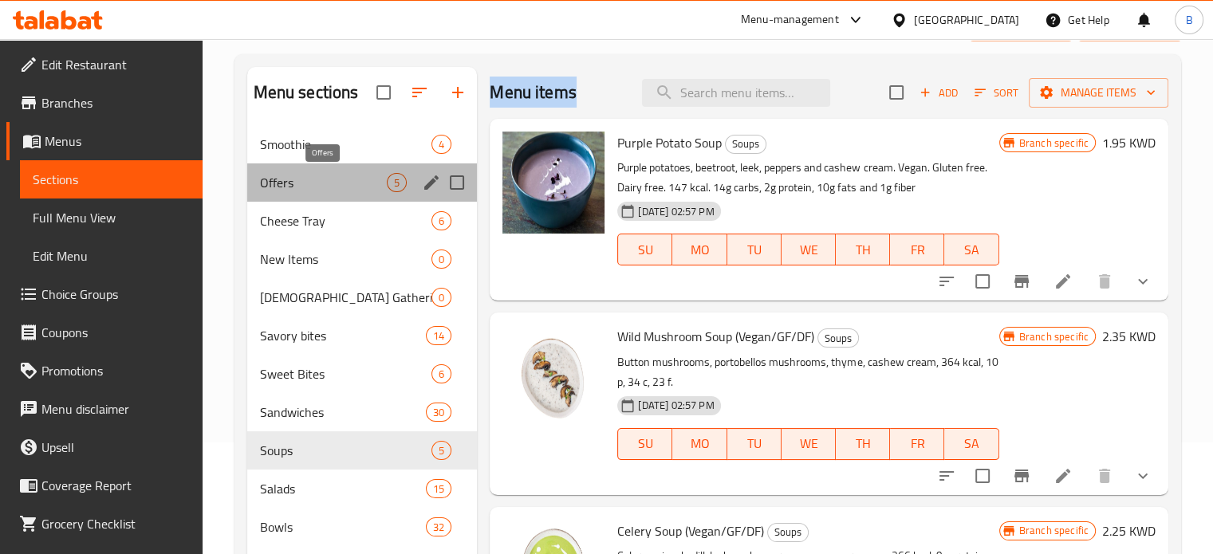
click at [340, 185] on span "Offers" at bounding box center [324, 182] width 128 height 19
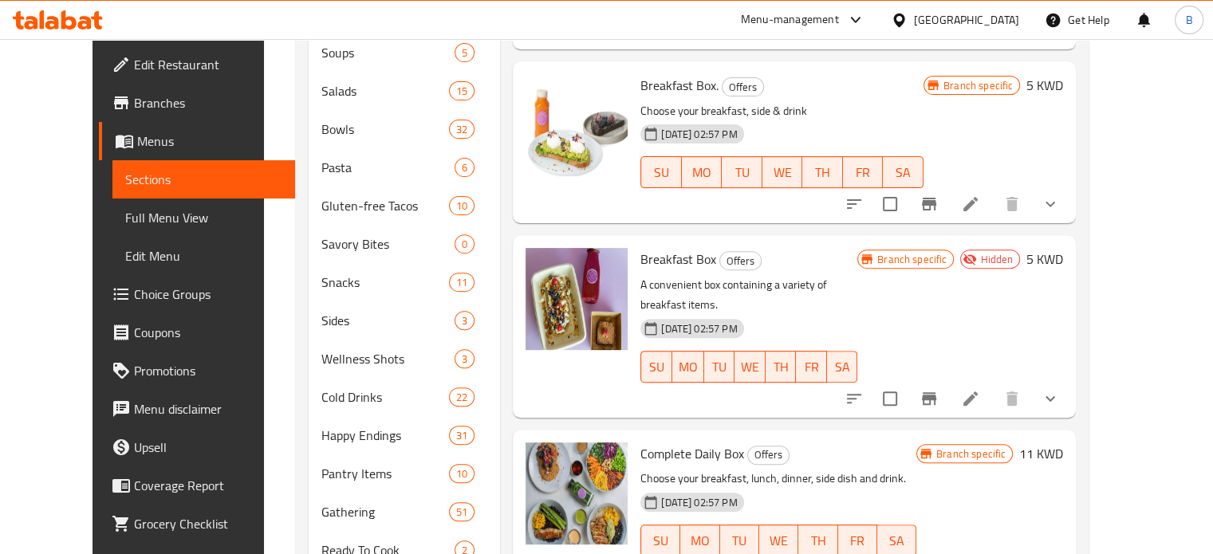
scroll to position [613, 0]
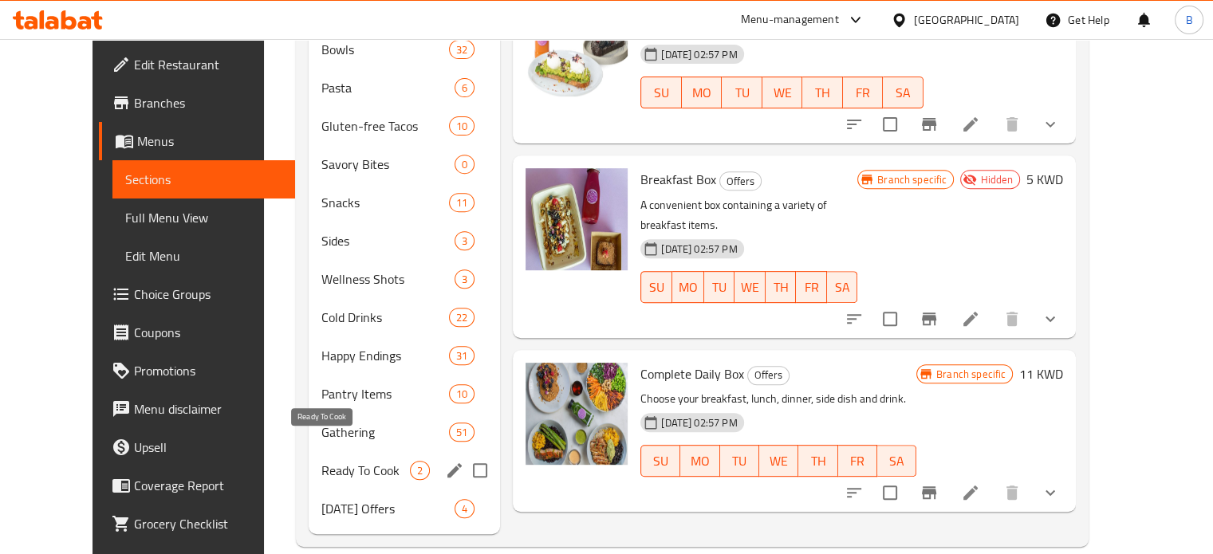
click at [327, 461] on span "Ready To Cook" at bounding box center [365, 470] width 89 height 19
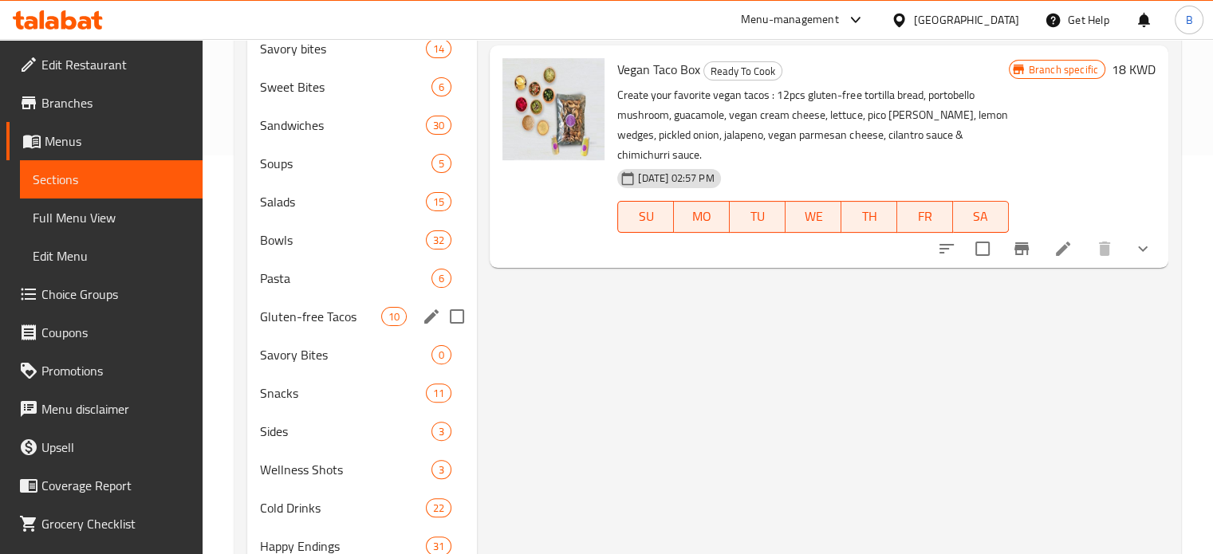
scroll to position [325, 0]
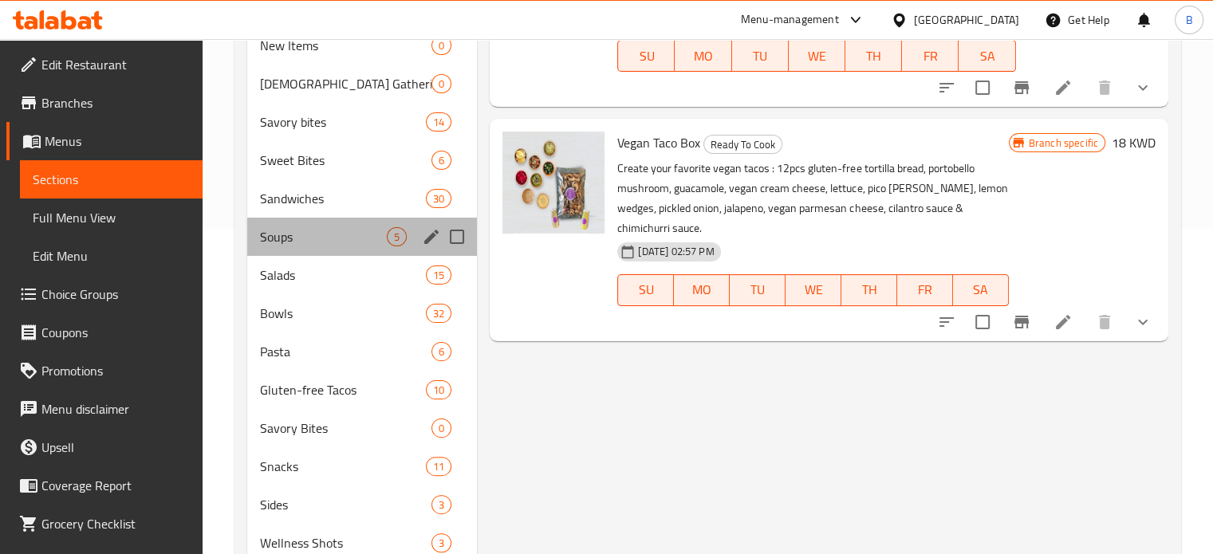
click at [319, 253] on div "Soups 5" at bounding box center [362, 237] width 230 height 38
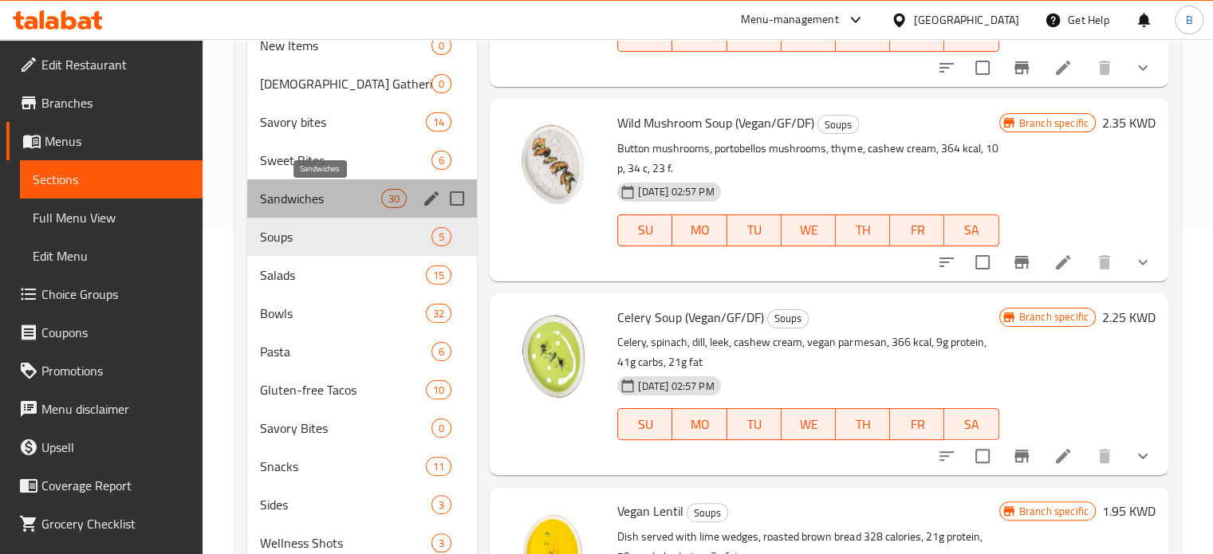
click at [316, 200] on span "Sandwiches" at bounding box center [321, 198] width 122 height 19
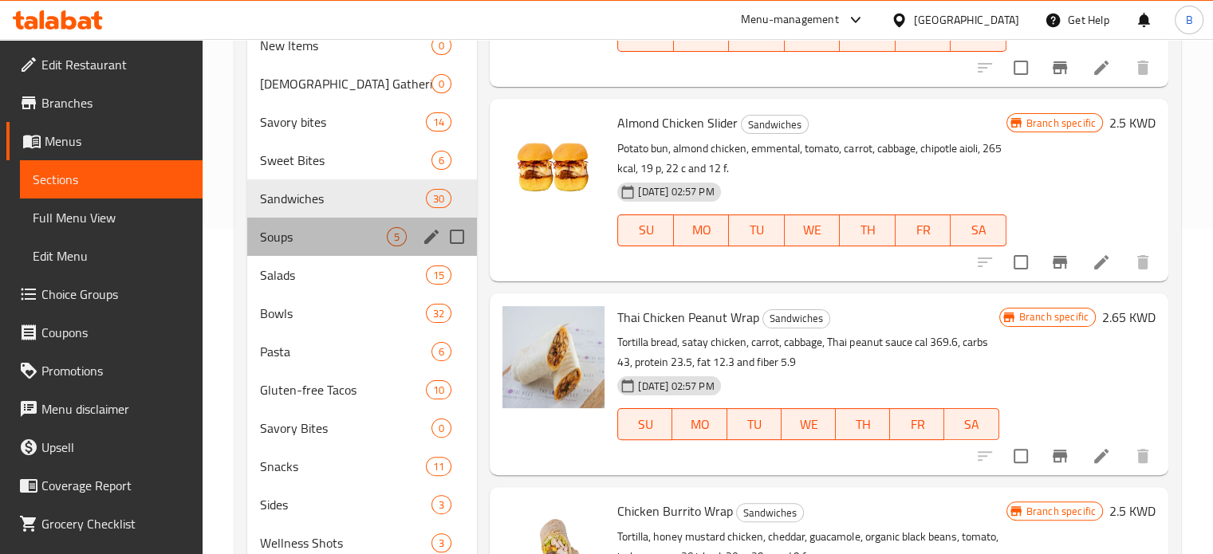
click at [334, 219] on div "Soups 5" at bounding box center [362, 237] width 230 height 38
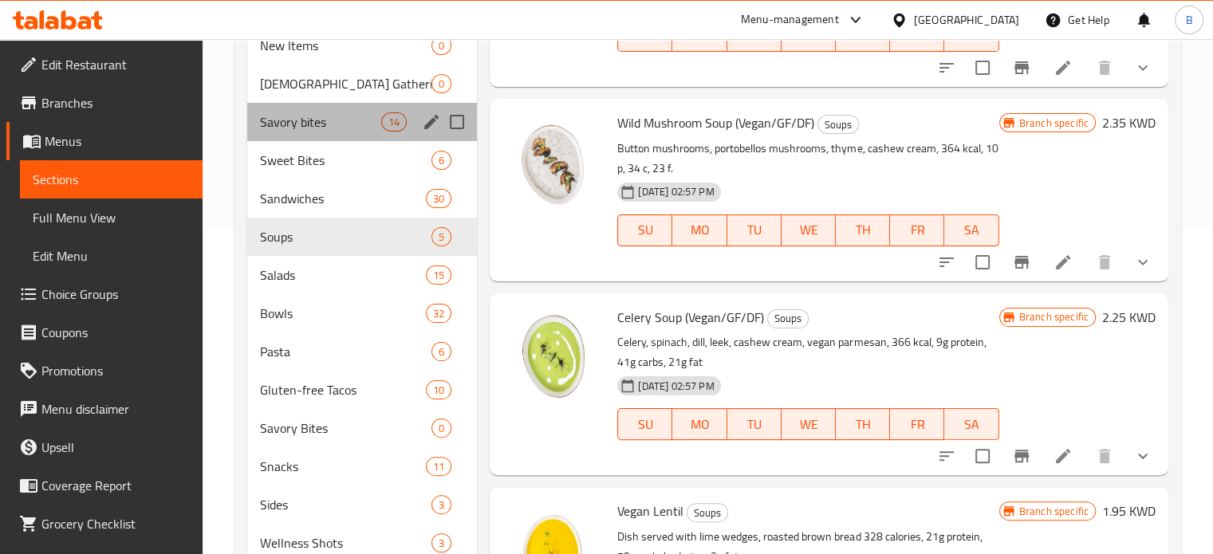
click at [331, 140] on div "Savory bites 14" at bounding box center [362, 122] width 230 height 38
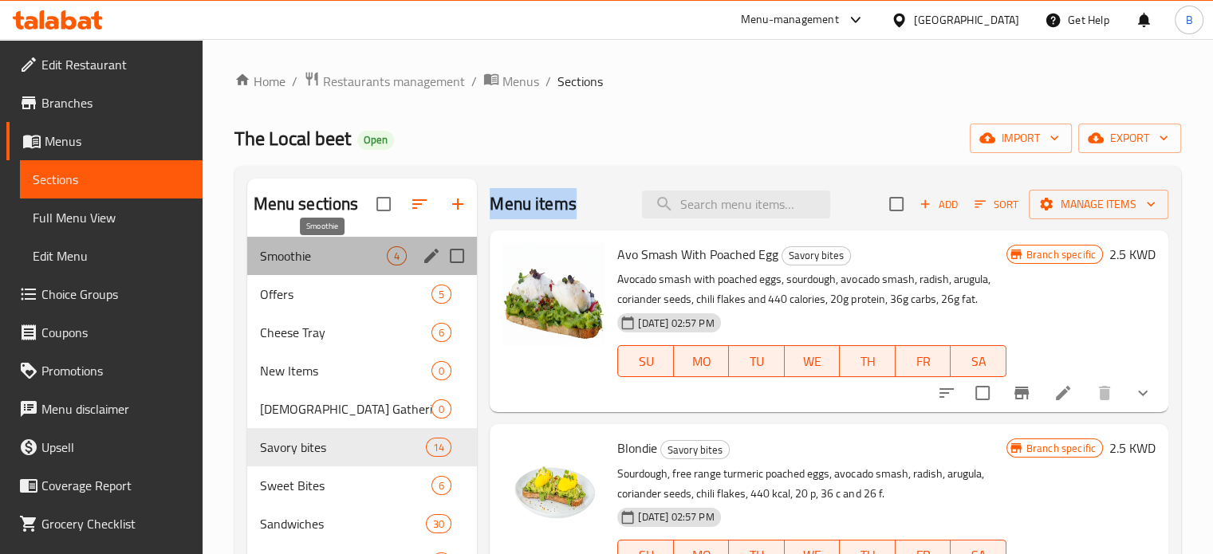
click at [311, 254] on span "Smoothie" at bounding box center [324, 255] width 128 height 19
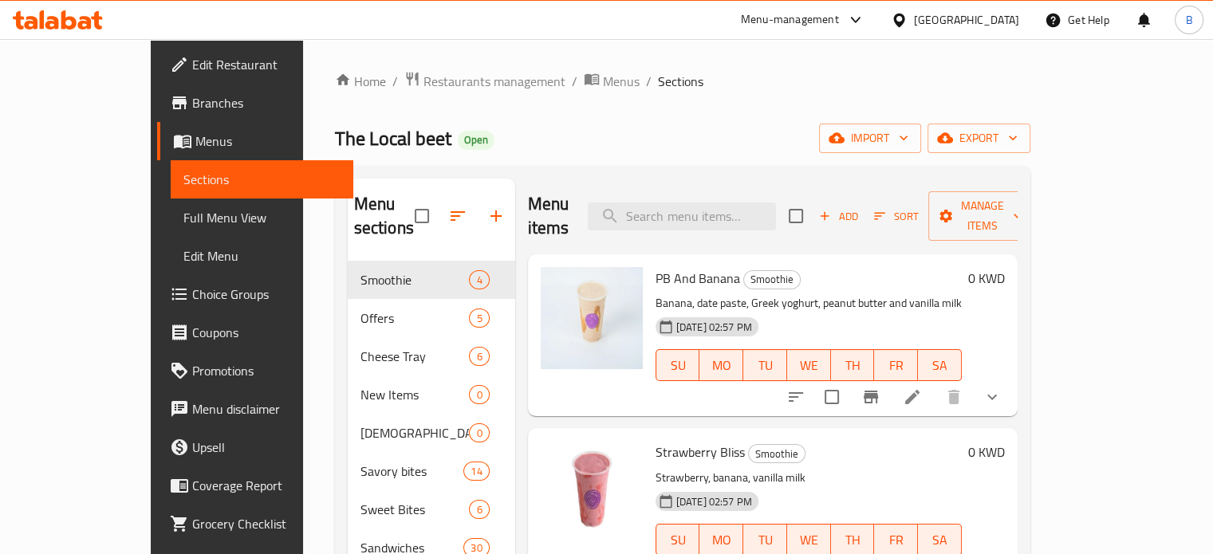
click at [638, 134] on div "The Local beet Open import export" at bounding box center [682, 139] width 695 height 30
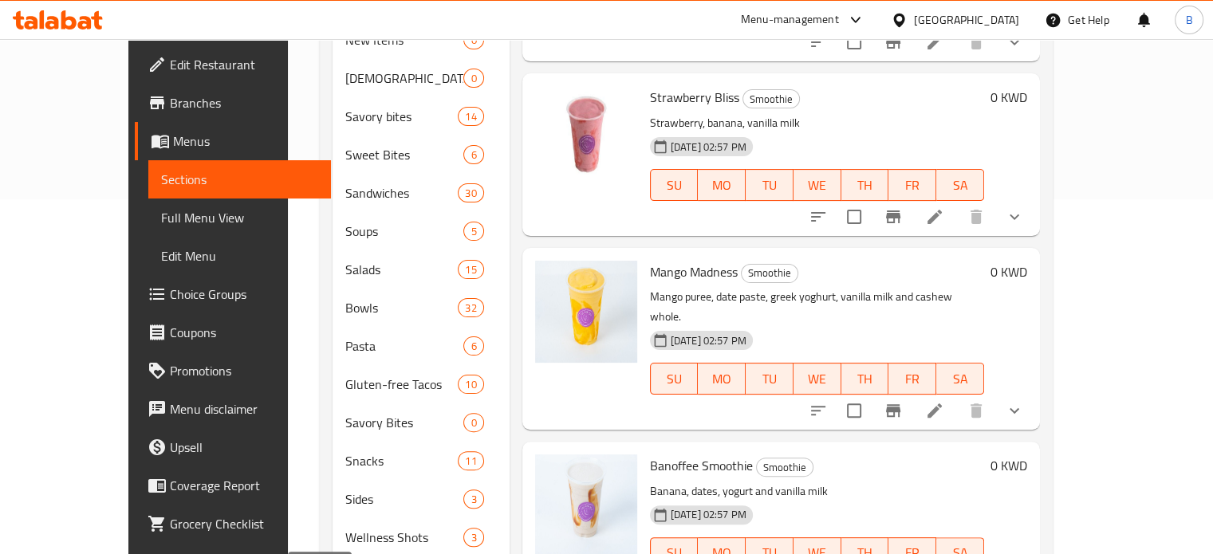
scroll to position [613, 0]
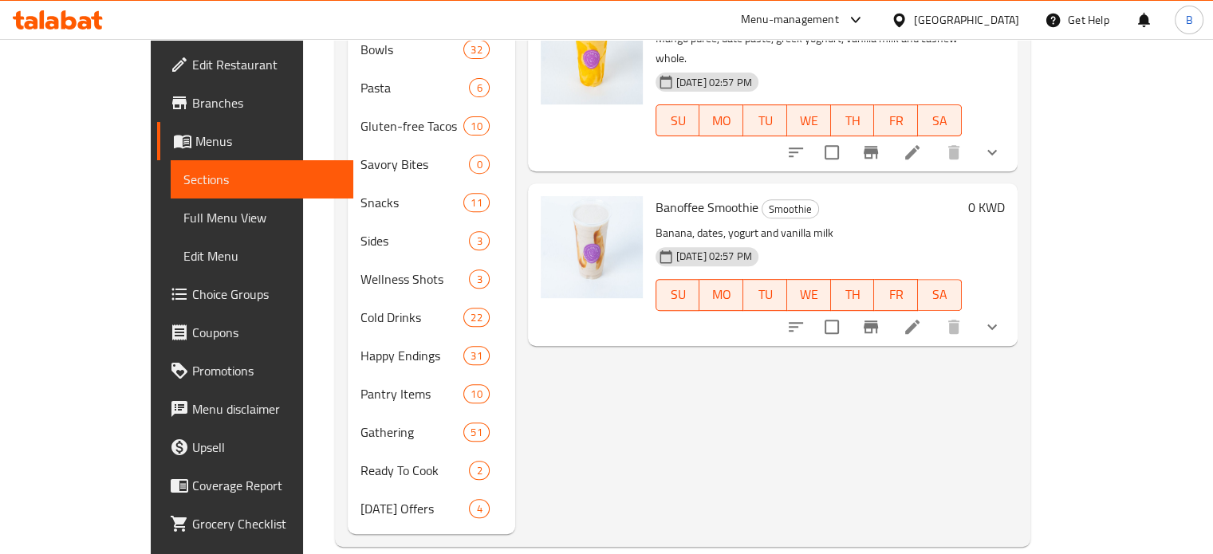
click at [698, 301] on div "Banoffee Smoothie Smoothie Banana, dates, yogurt and vanilla milk [DATE] 02:57 …" at bounding box center [773, 264] width 490 height 162
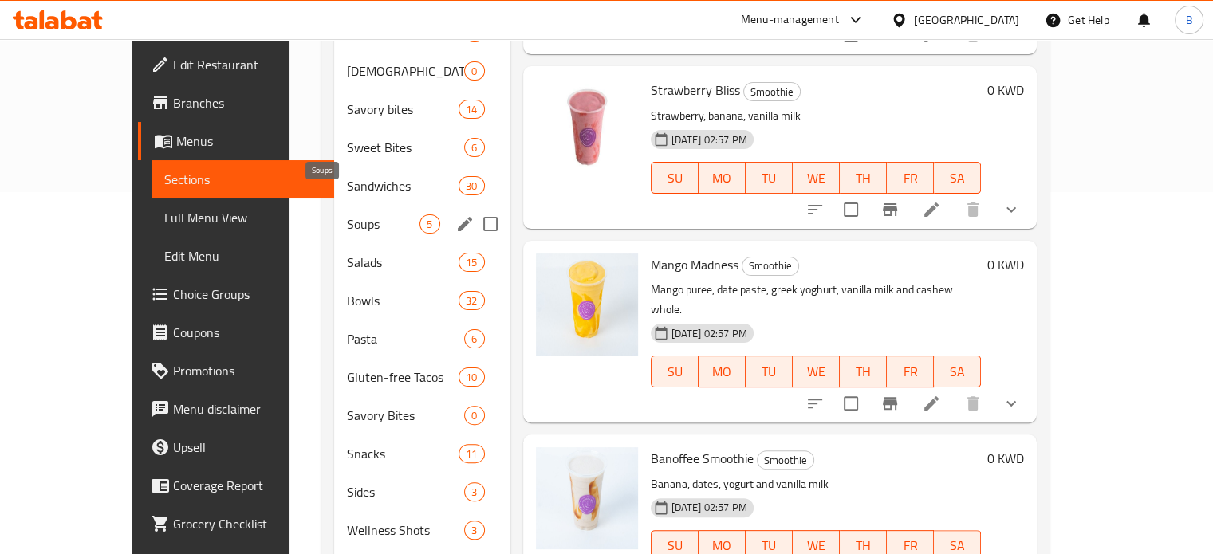
scroll to position [0, 0]
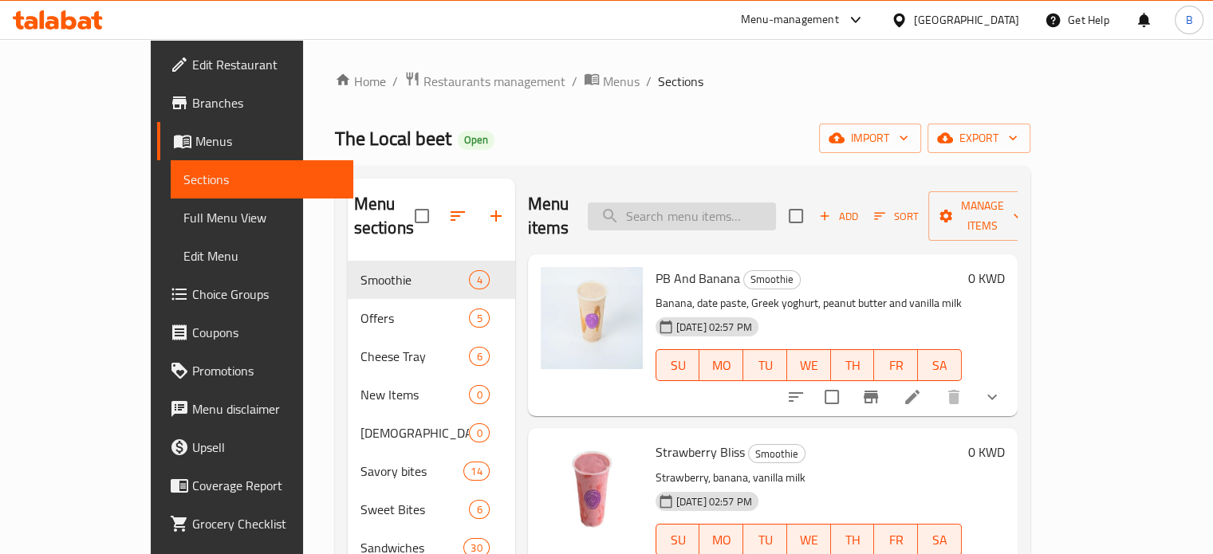
click at [706, 216] on input "search" at bounding box center [682, 217] width 188 height 28
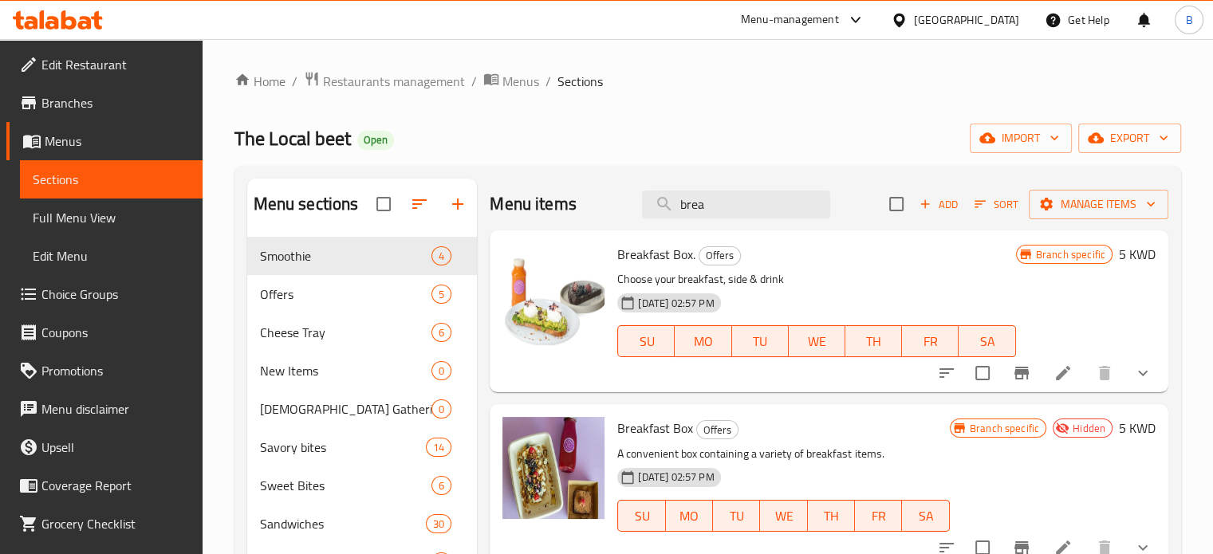
type input "brea"
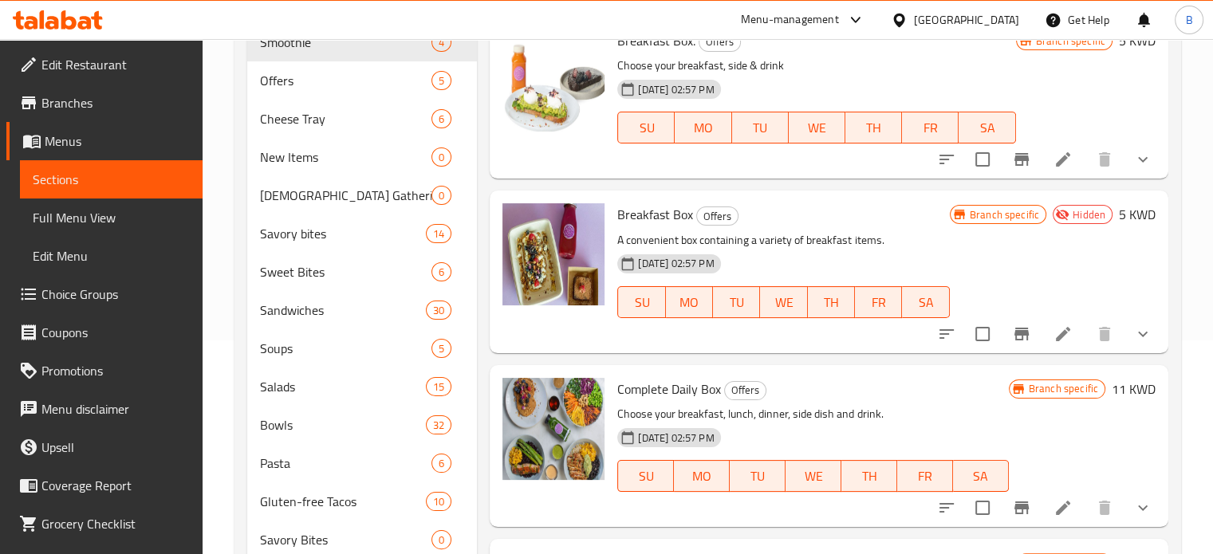
click at [1210, 120] on div "Home / Restaurants management / Menus / Sections The Local beet Open import exp…" at bounding box center [708, 389] width 1010 height 1129
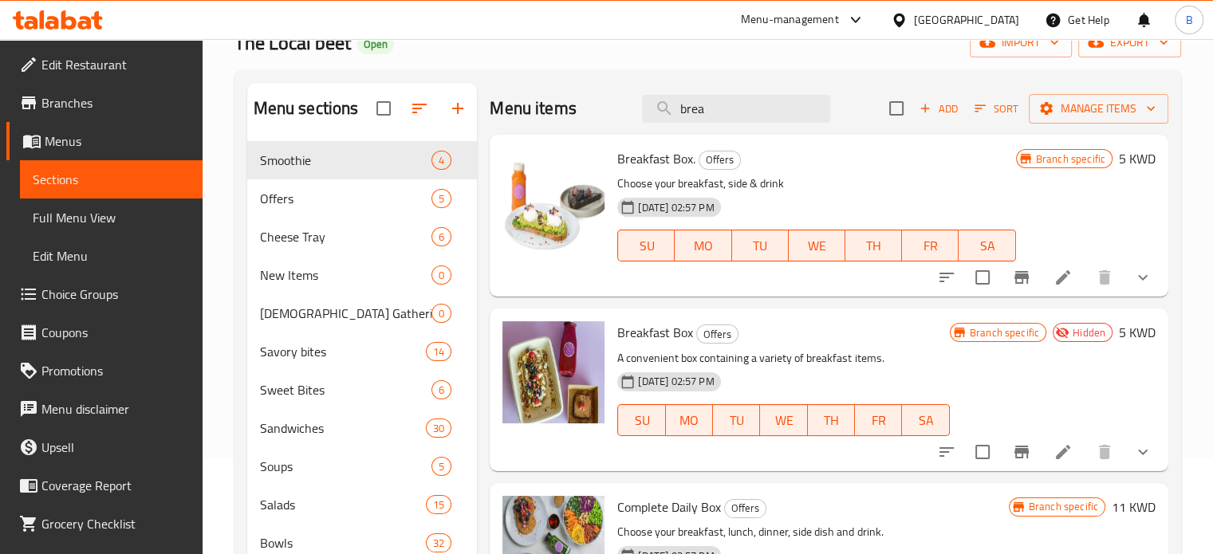
scroll to position [97, 0]
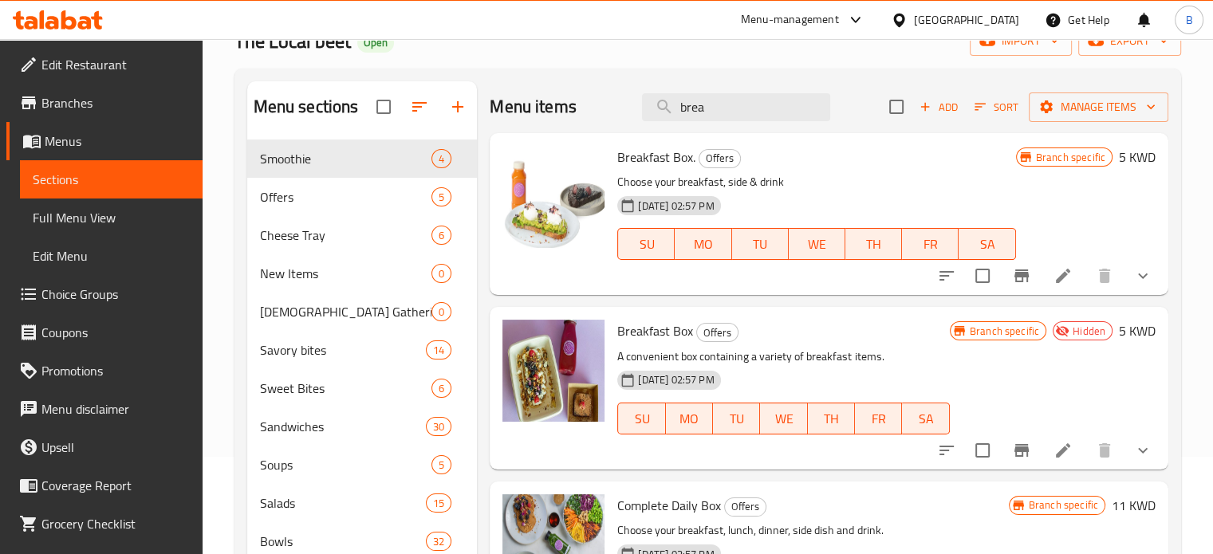
click at [748, 186] on p "Choose your breakfast, side & drink" at bounding box center [816, 182] width 398 height 20
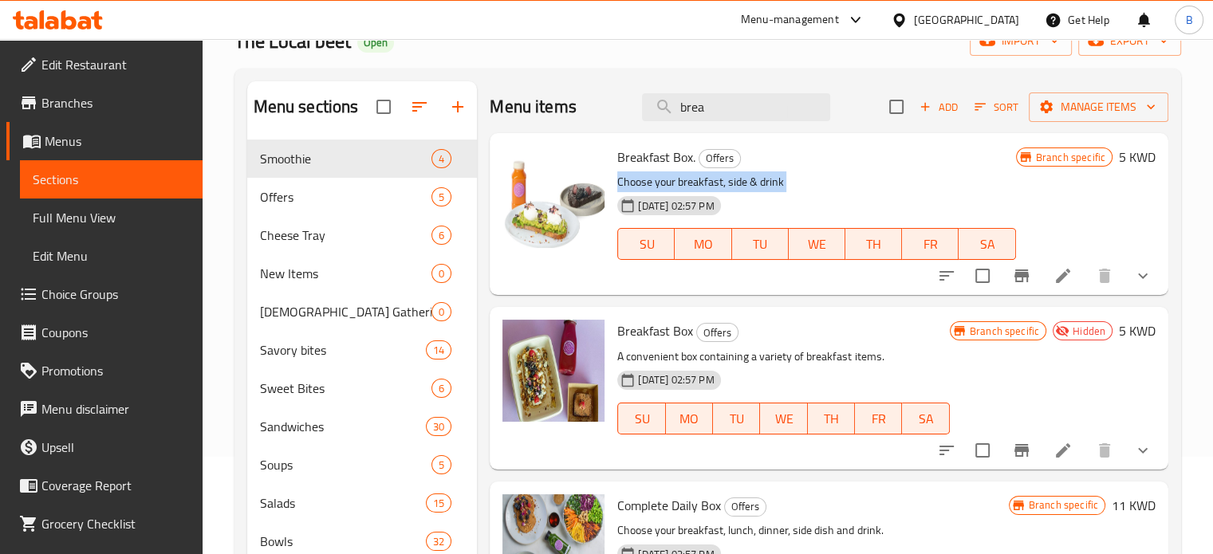
click at [748, 186] on p "Choose your breakfast, side & drink" at bounding box center [816, 182] width 398 height 20
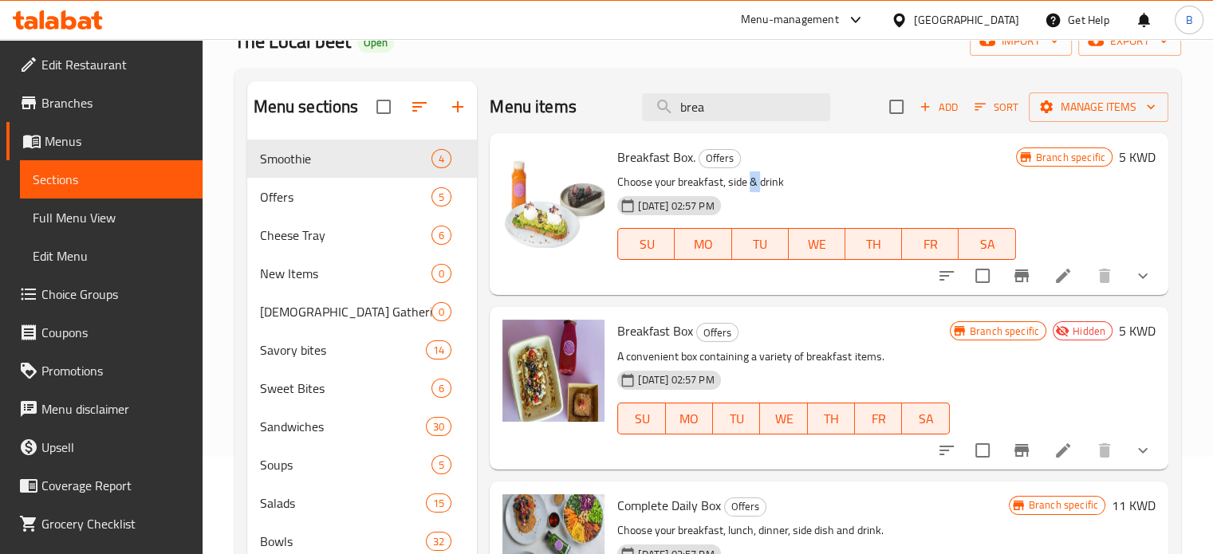
click at [748, 186] on p "Choose your breakfast, side & drink" at bounding box center [816, 182] width 398 height 20
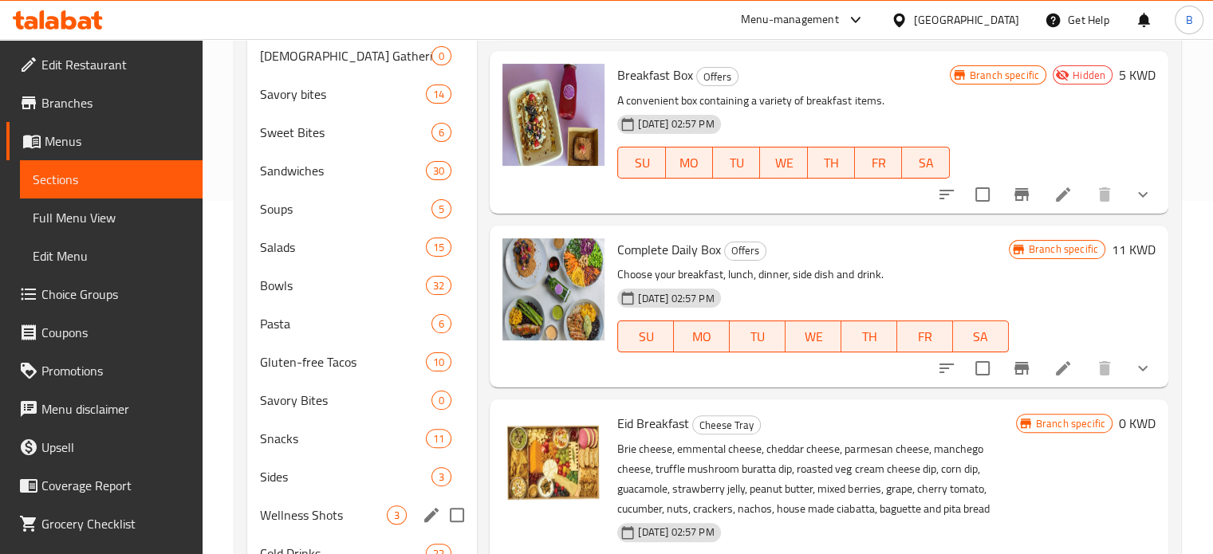
scroll to position [613, 0]
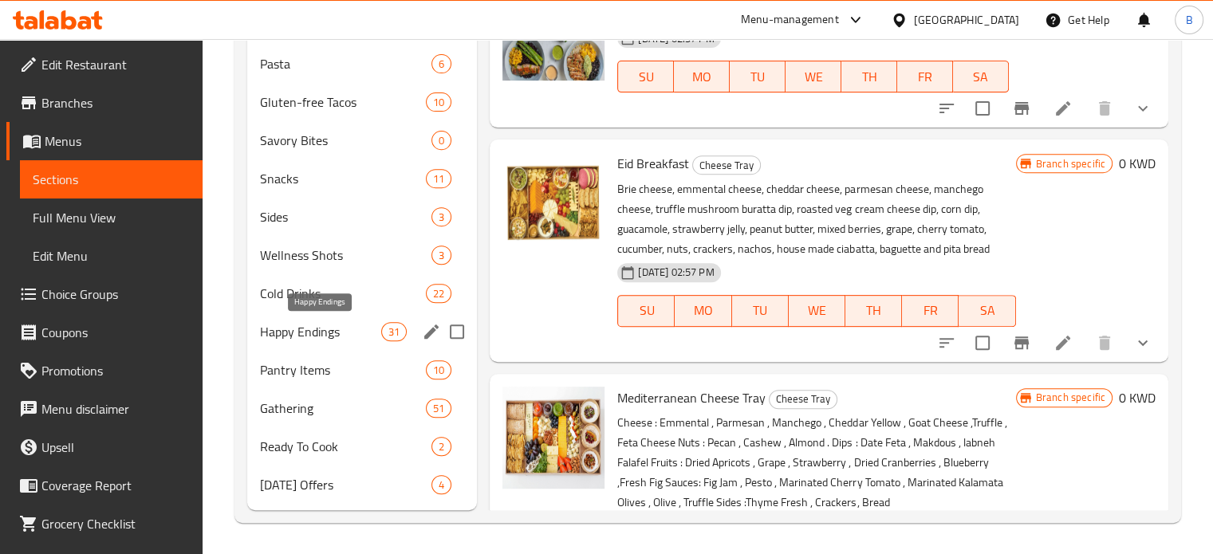
click at [380, 337] on span "Happy Endings" at bounding box center [321, 331] width 122 height 19
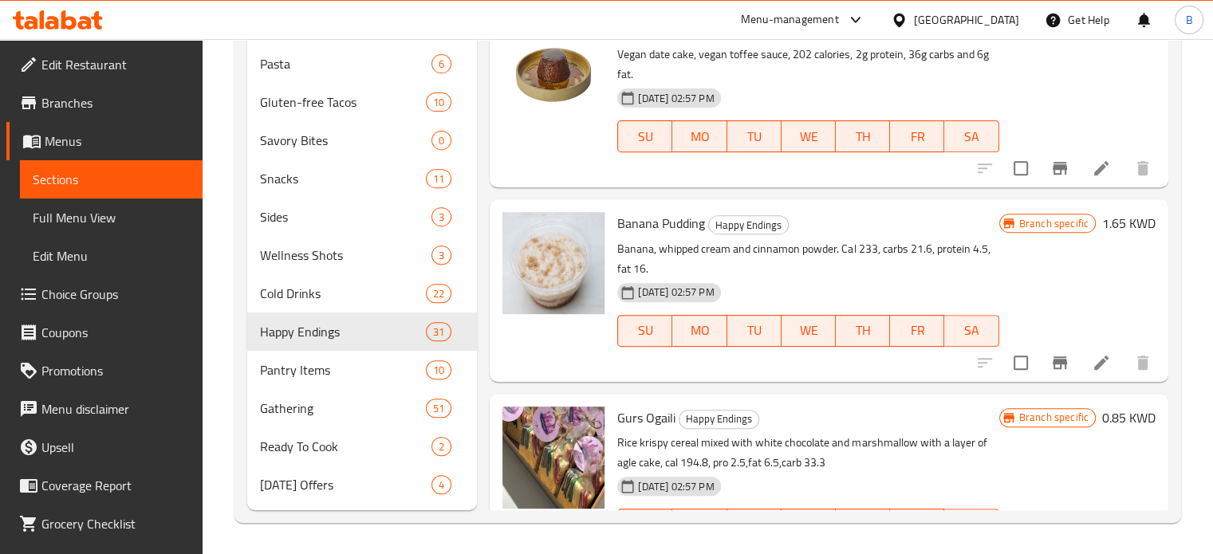
click at [479, 363] on div "Menu items brea Add Sort Manage items Chocolate Cookies Happy Endings 12 homema…" at bounding box center [822, 37] width 691 height 945
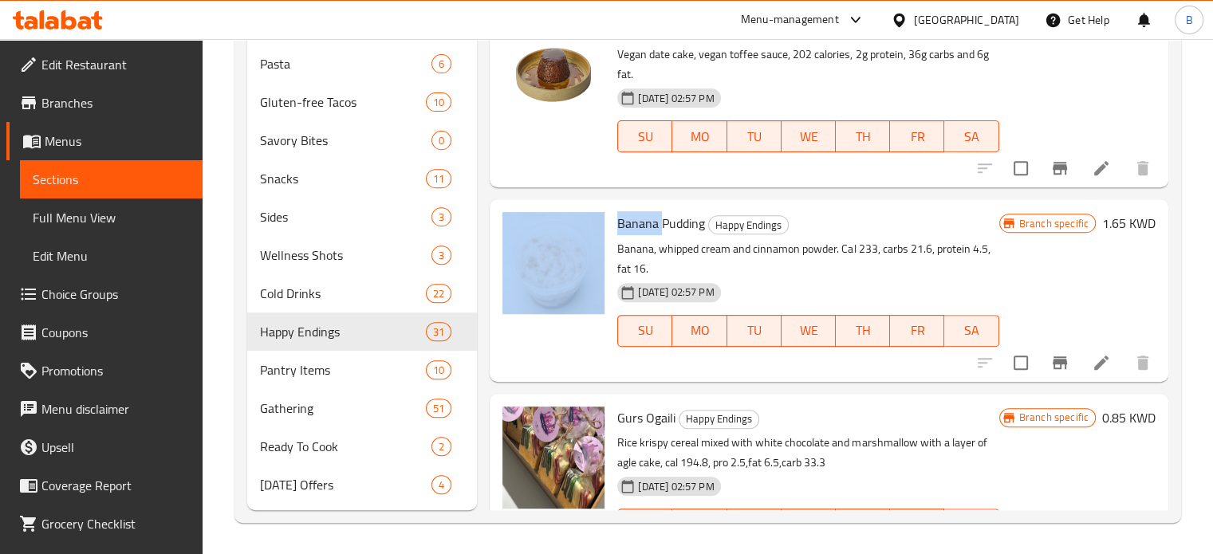
click at [479, 363] on div "Menu items brea Add Sort Manage items Chocolate Cookies Happy Endings 12 homema…" at bounding box center [822, 37] width 691 height 945
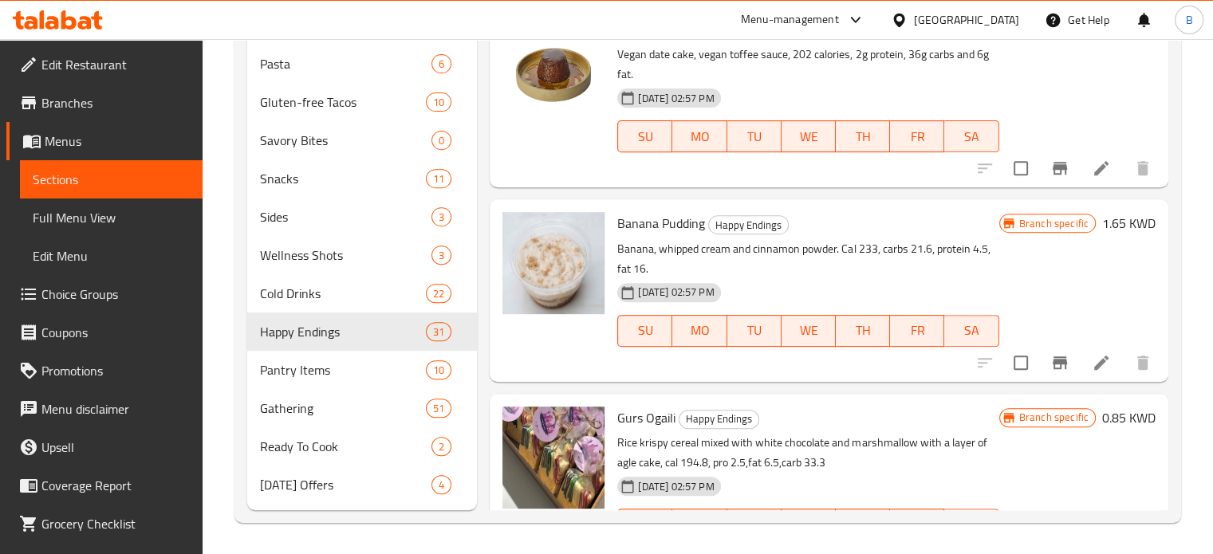
click at [1098, 264] on div "Branch specific 1.65 KWD" at bounding box center [1077, 290] width 156 height 156
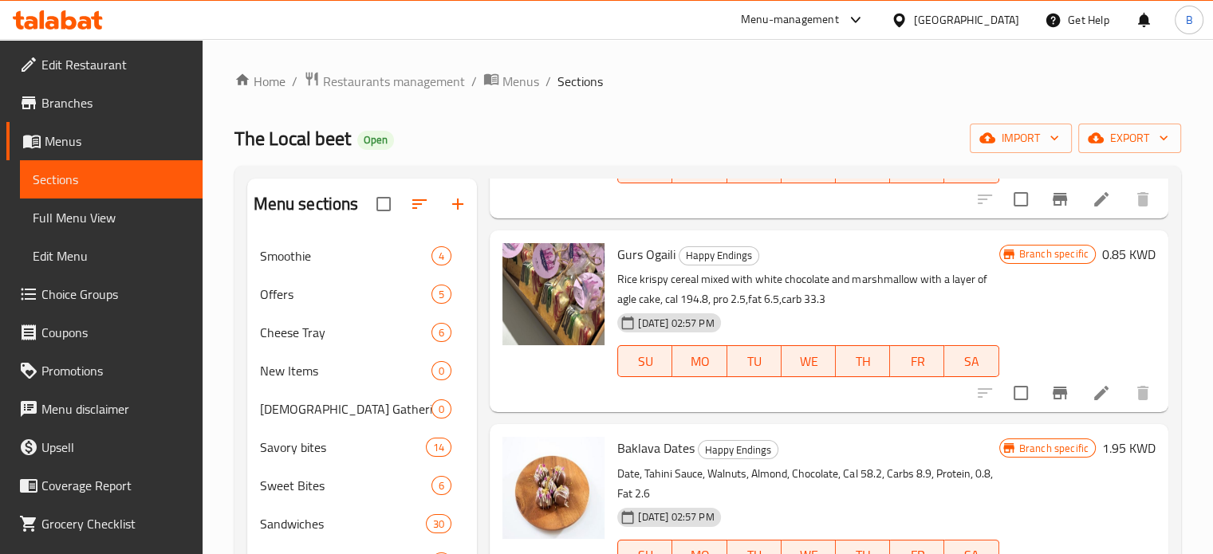
scroll to position [777, 0]
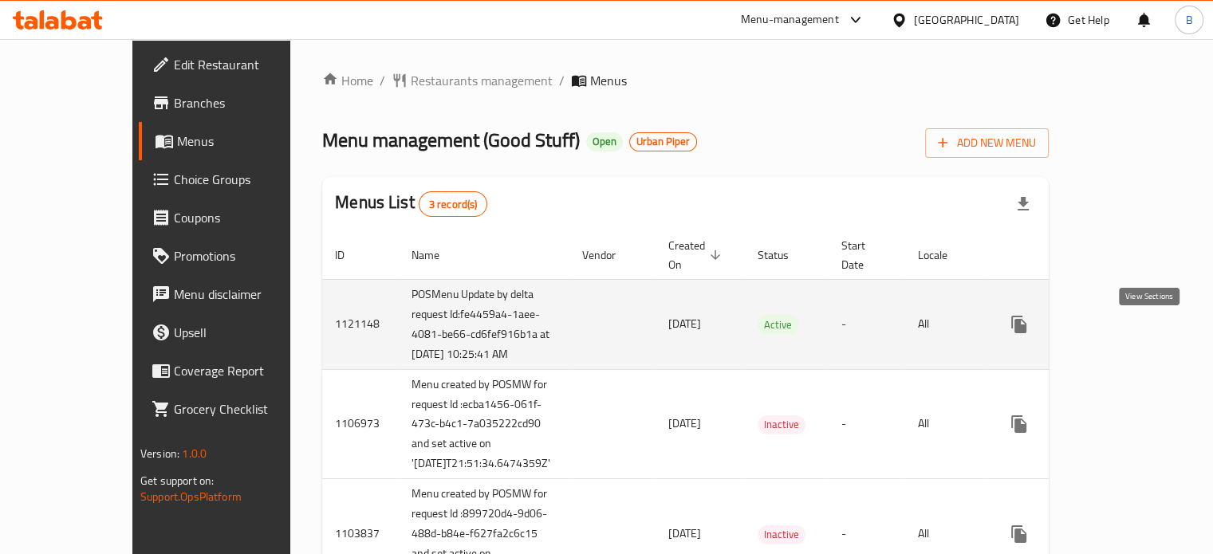
click at [1138, 328] on link "enhanced table" at bounding box center [1134, 324] width 38 height 38
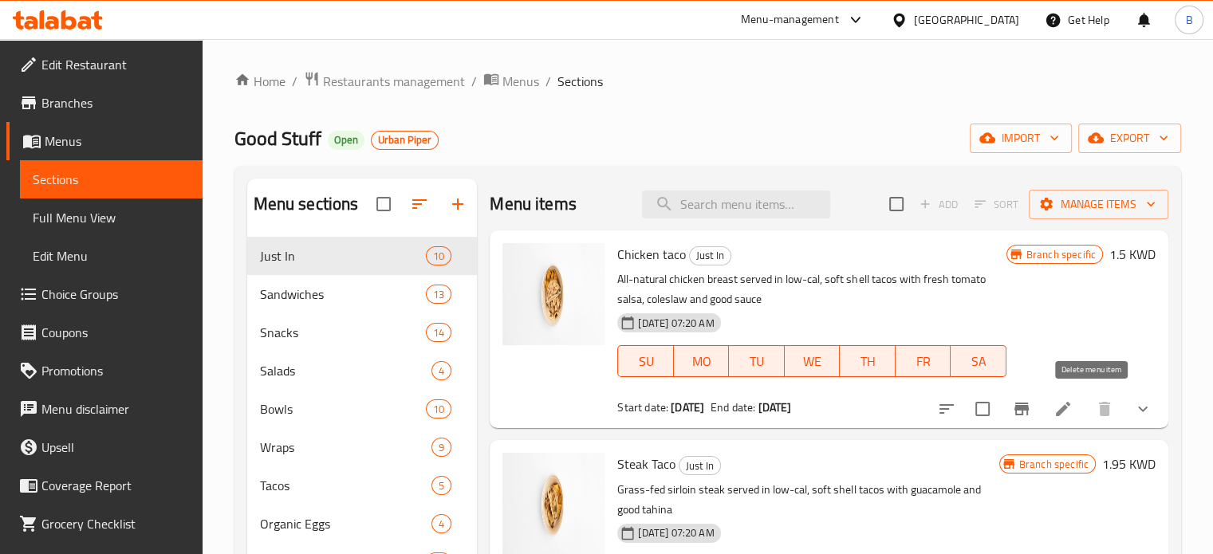
scroll to position [354, 0]
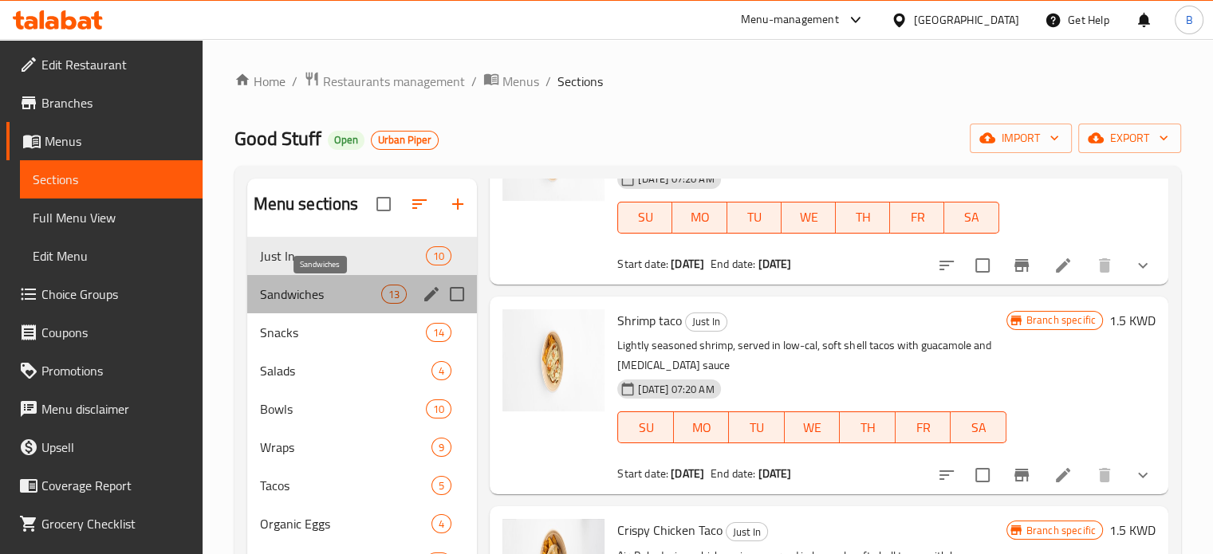
click at [336, 297] on span "Sandwiches" at bounding box center [321, 294] width 122 height 19
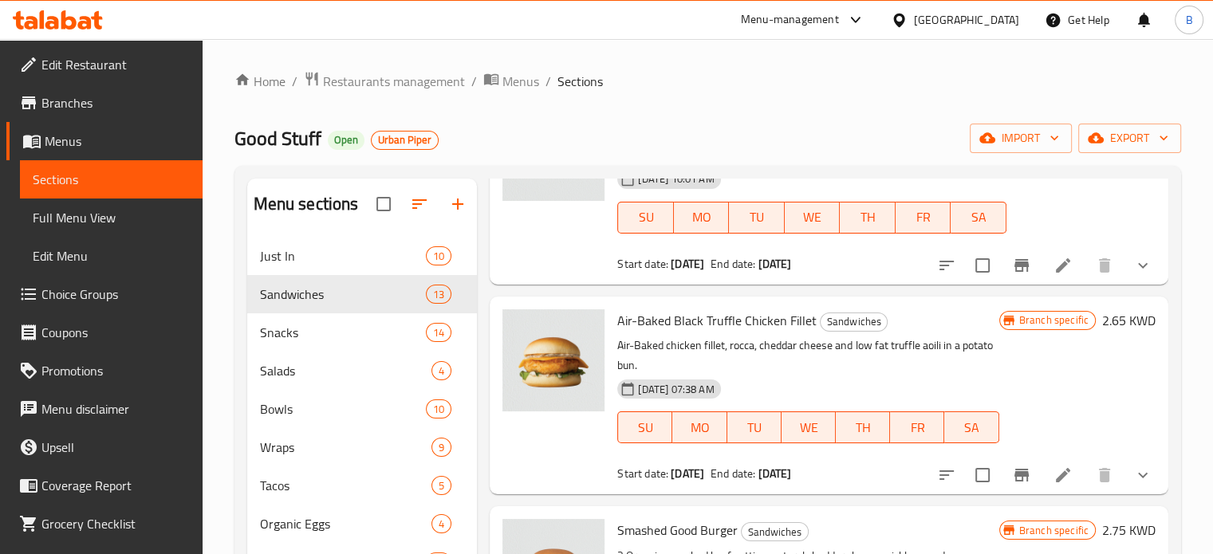
click at [734, 135] on div "Good Stuff Open Urban Piper import export" at bounding box center [707, 139] width 946 height 30
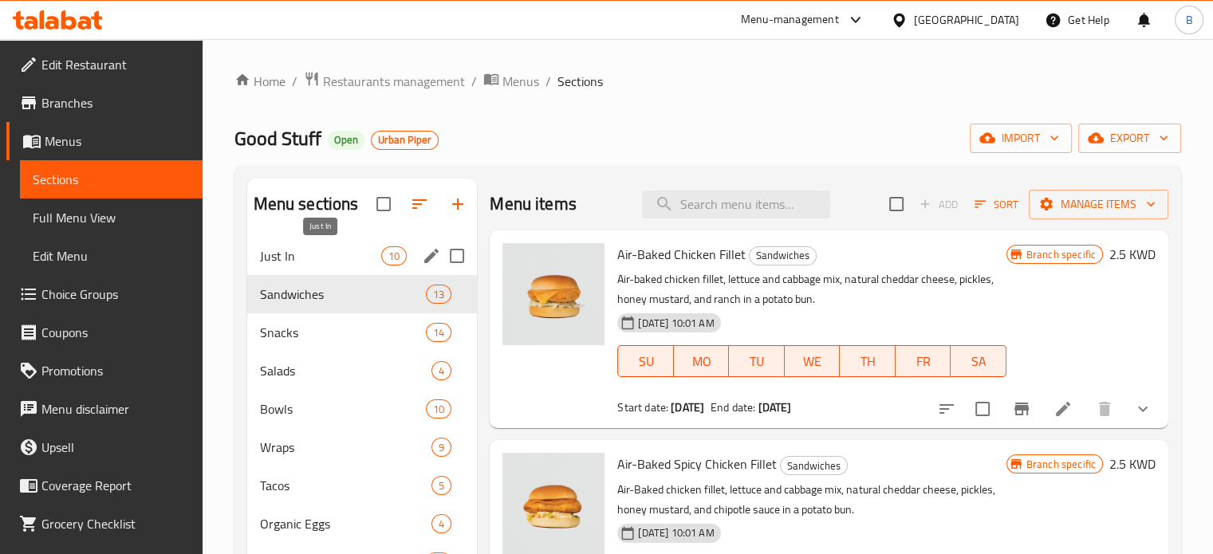
click at [301, 252] on span "Just In" at bounding box center [321, 255] width 122 height 19
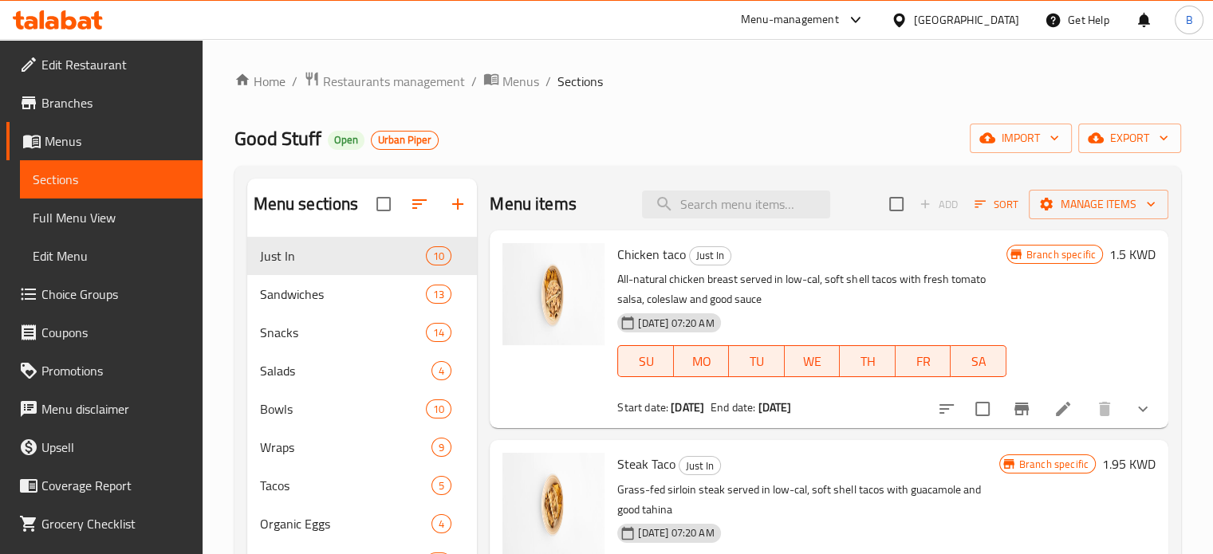
click at [650, 129] on div "Good Stuff Open Urban Piper import export" at bounding box center [707, 139] width 946 height 30
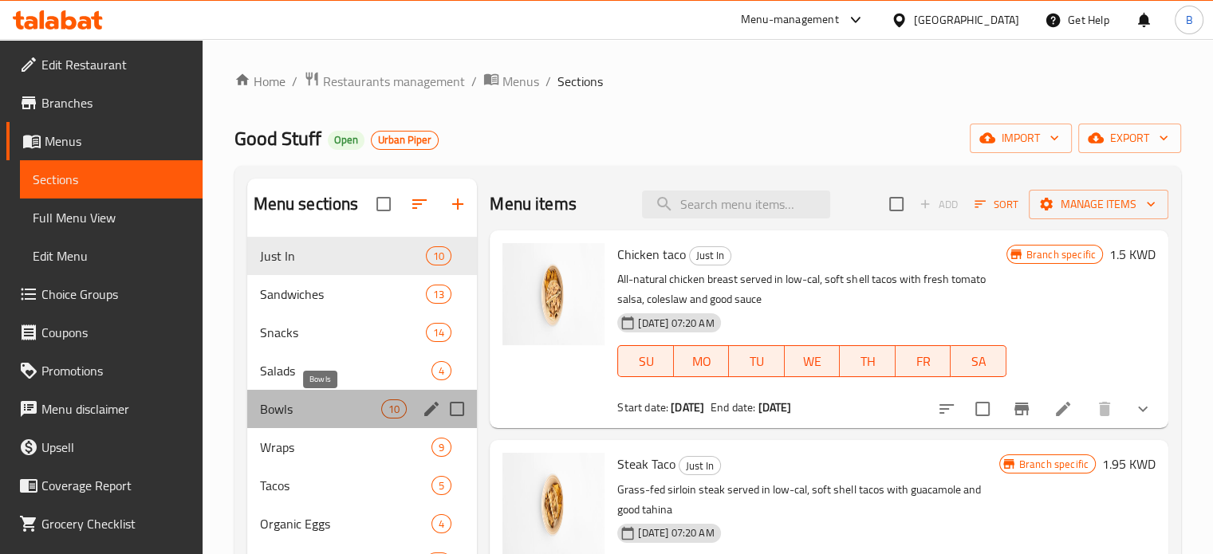
click at [317, 413] on span "Bowls" at bounding box center [321, 408] width 122 height 19
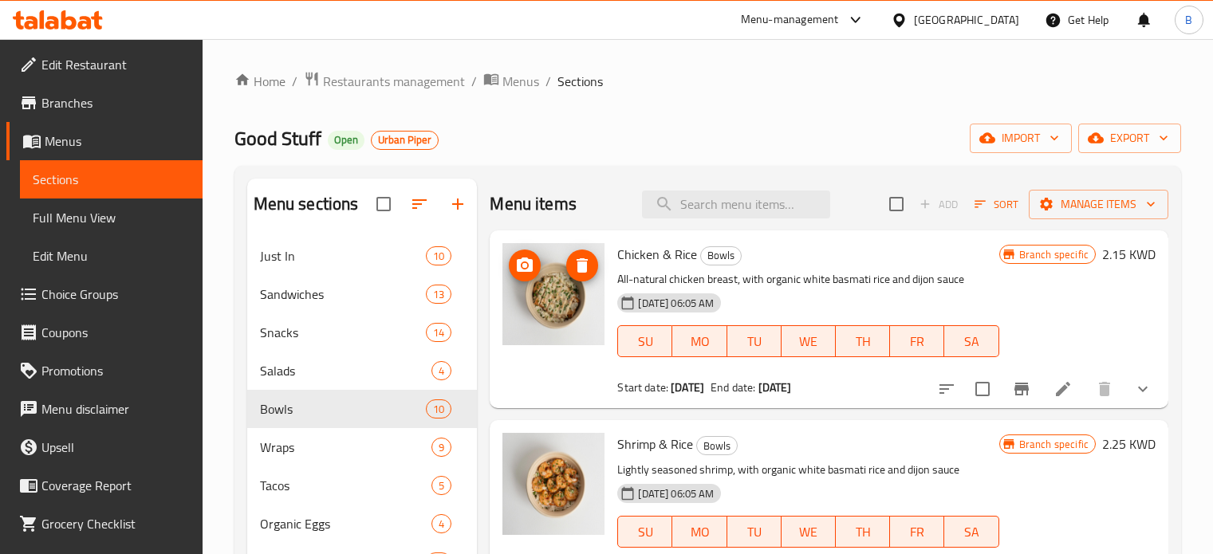
scroll to position [91, 0]
